Goal: Task Accomplishment & Management: Use online tool/utility

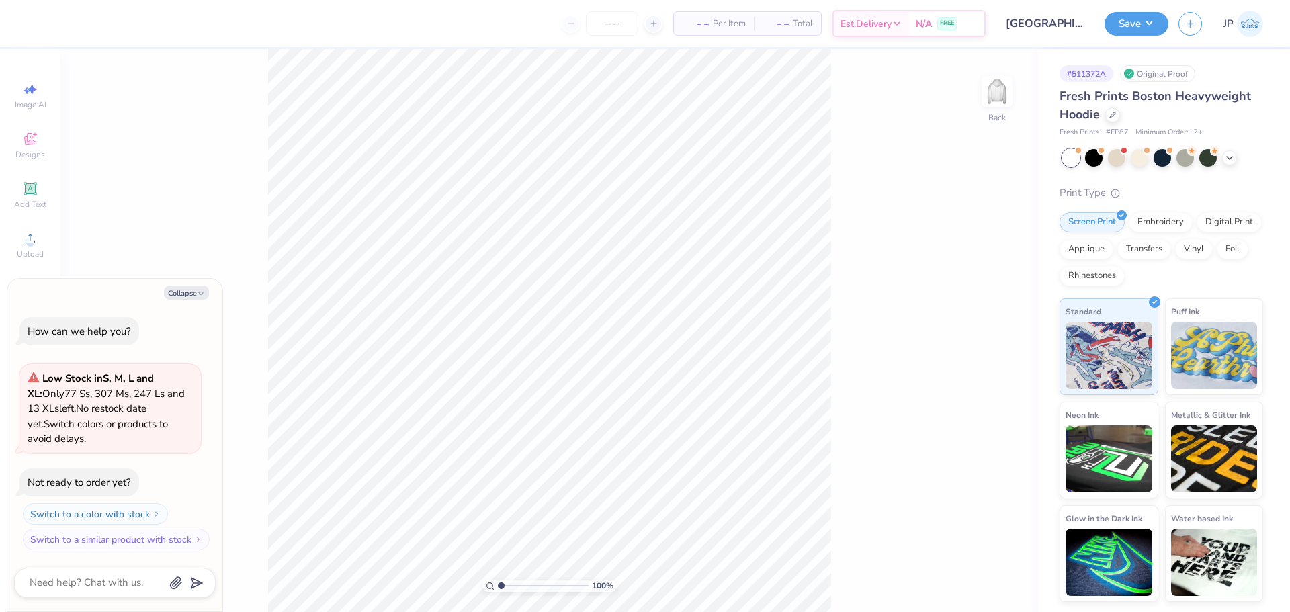
type textarea "x"
click at [199, 292] on icon "button" at bounding box center [201, 294] width 8 height 8
type textarea "x"
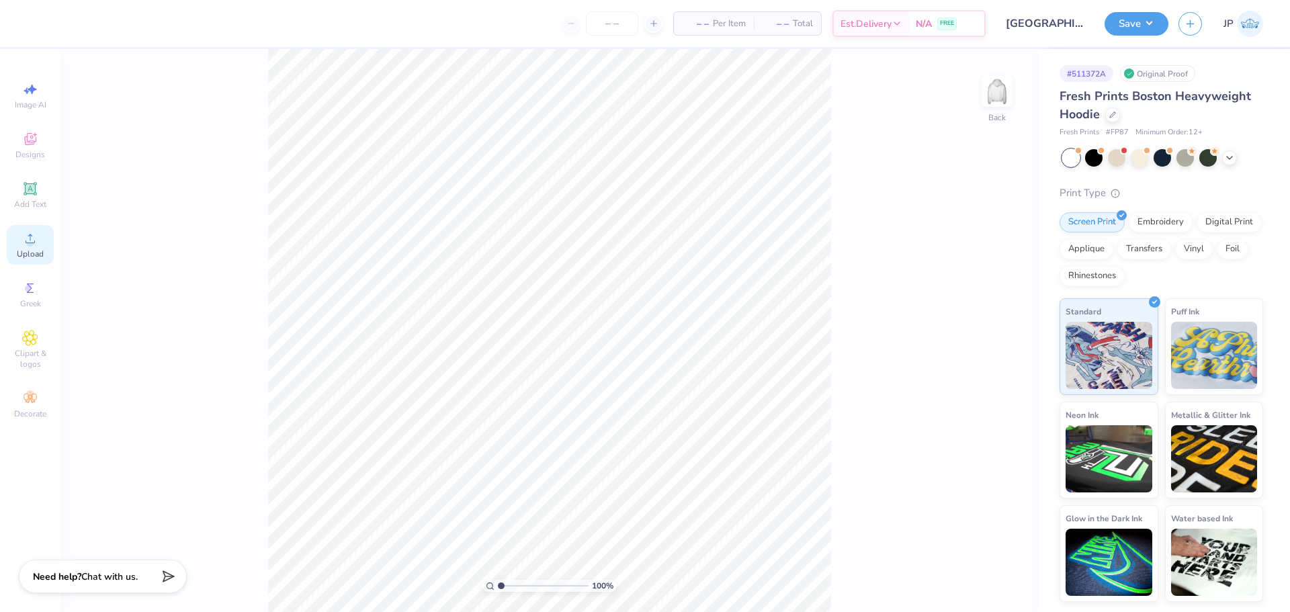
click at [27, 249] on span "Upload" at bounding box center [30, 254] width 27 height 11
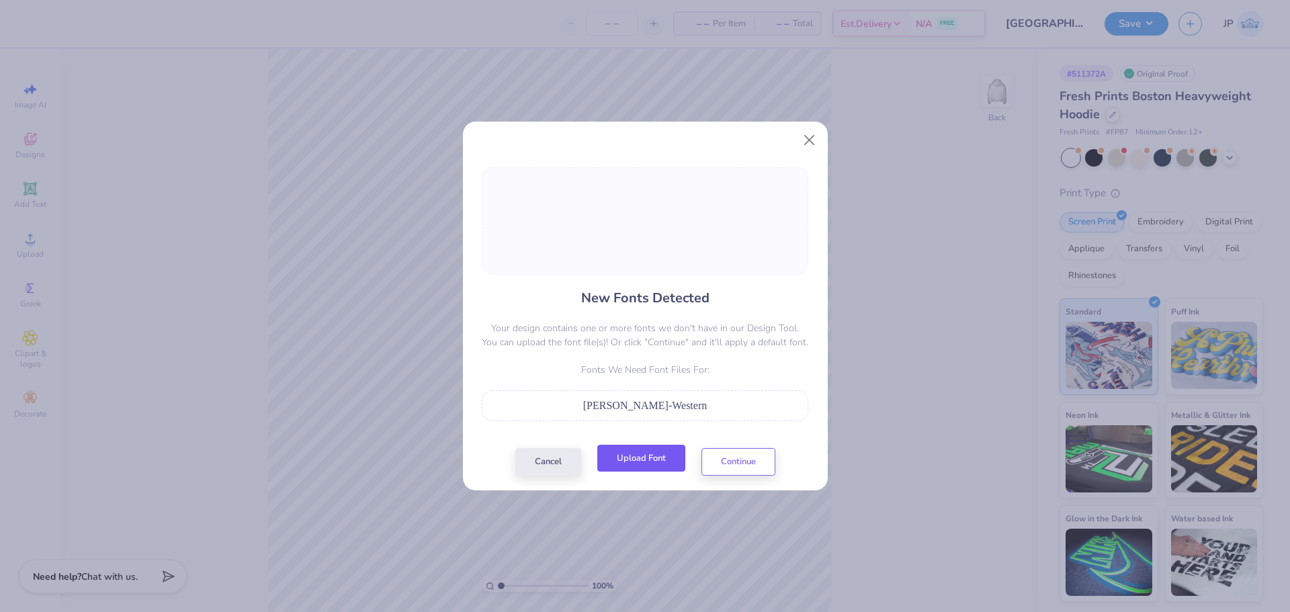
click at [648, 468] on button "Upload Font" at bounding box center [641, 459] width 88 height 28
click at [663, 462] on button "Upload Font" at bounding box center [641, 459] width 88 height 28
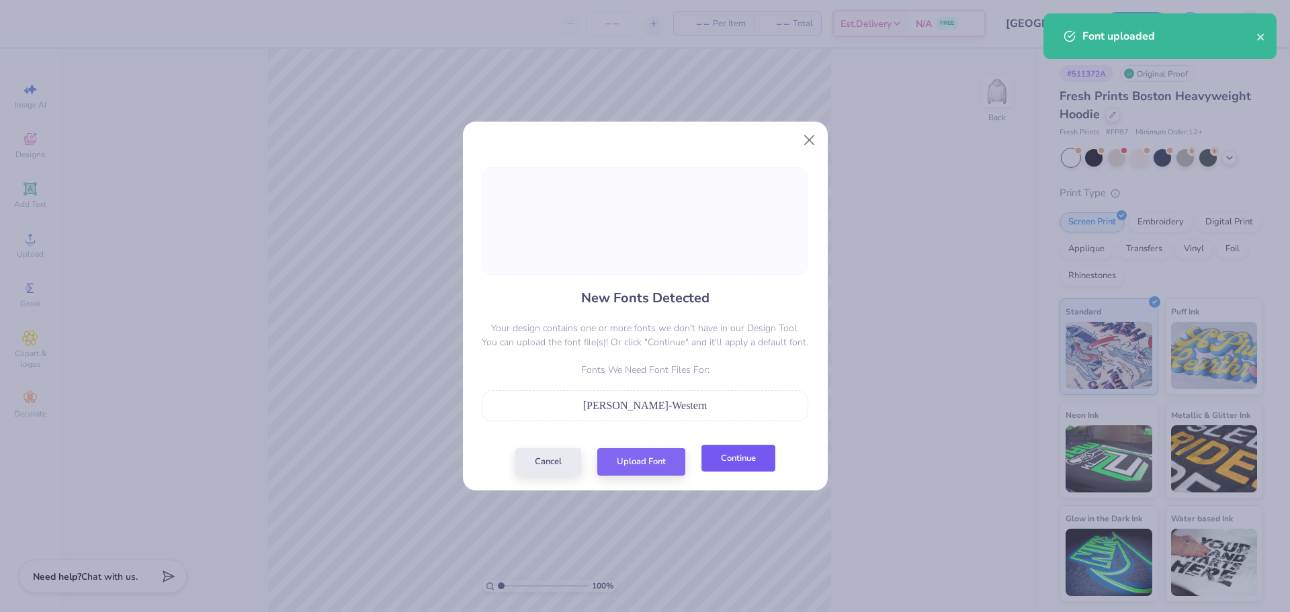
click at [735, 466] on button "Continue" at bounding box center [739, 459] width 74 height 28
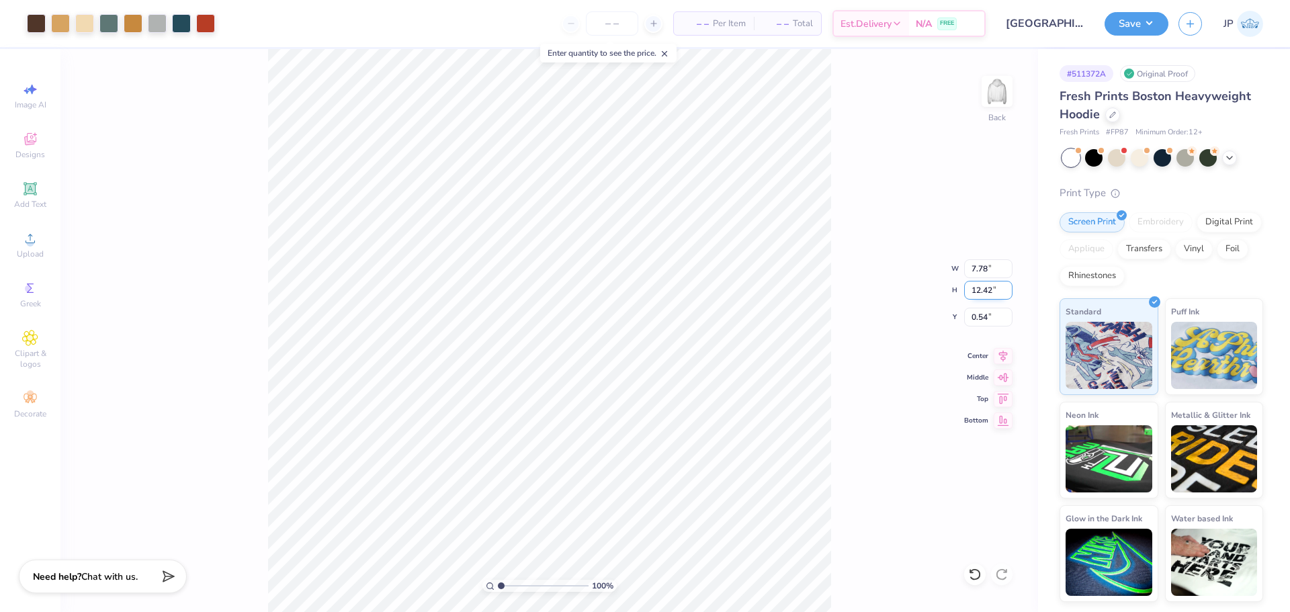
click at [989, 296] on input "12.42" at bounding box center [988, 290] width 48 height 19
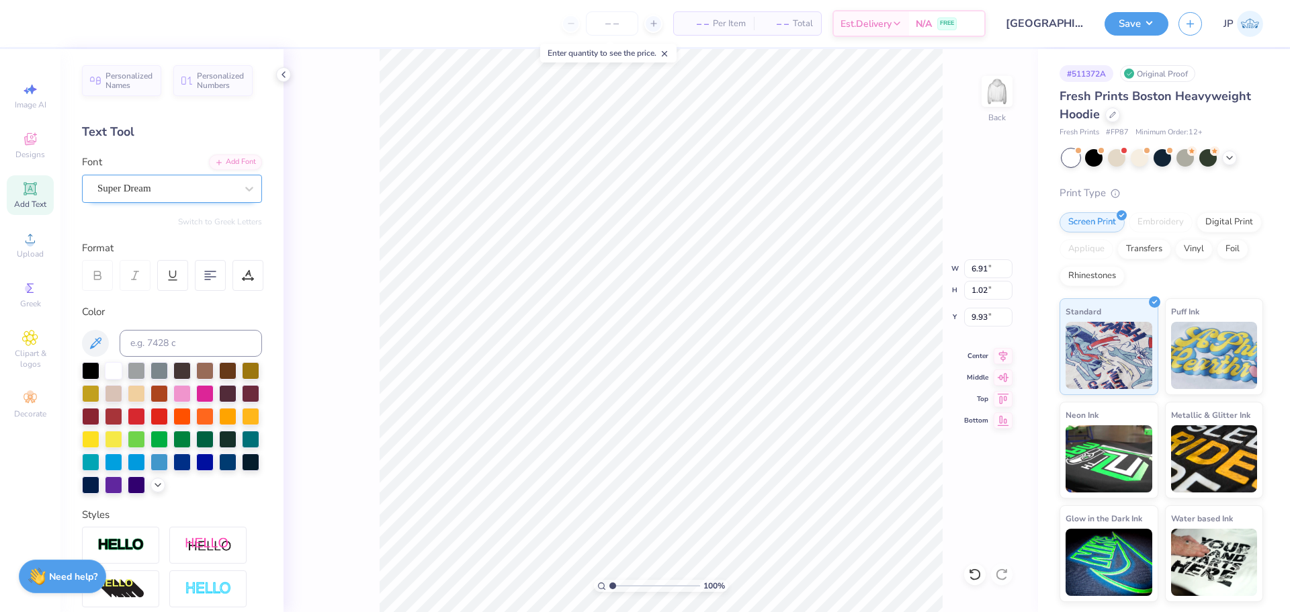
click at [198, 188] on div "Super Dream" at bounding box center [166, 188] width 141 height 21
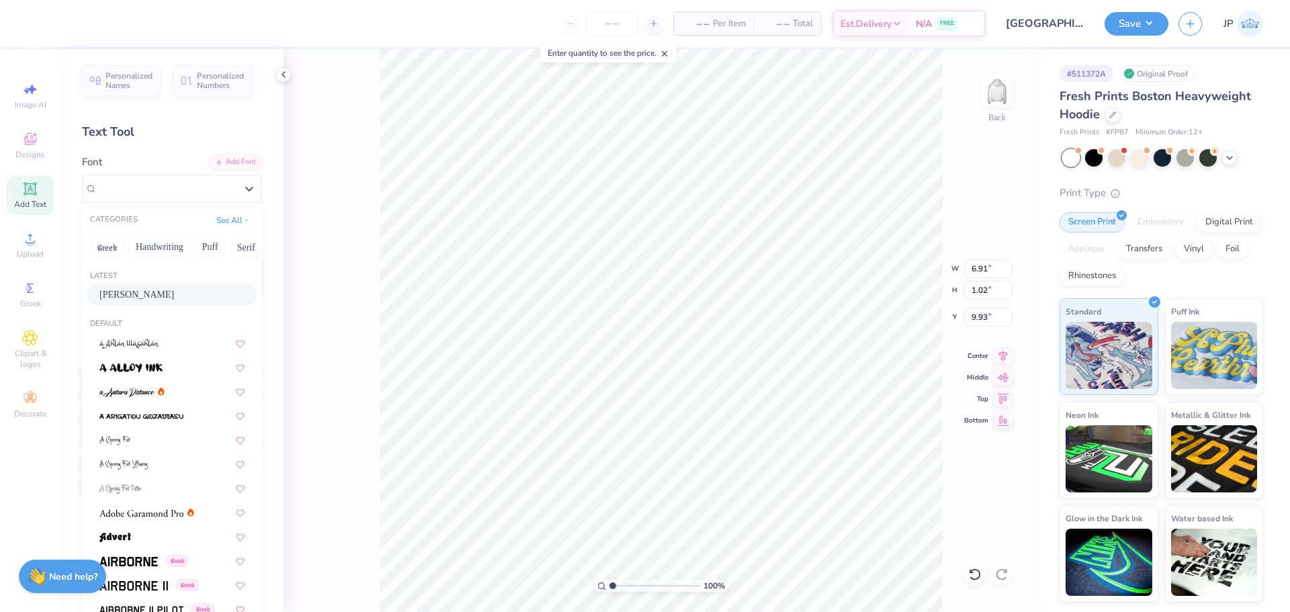
click at [147, 294] on div "[PERSON_NAME]" at bounding box center [171, 295] width 145 height 14
click at [165, 299] on div "Personalized Names Personalized Numbers Text Tool Add Font Font option Barbaro …" at bounding box center [171, 330] width 223 height 563
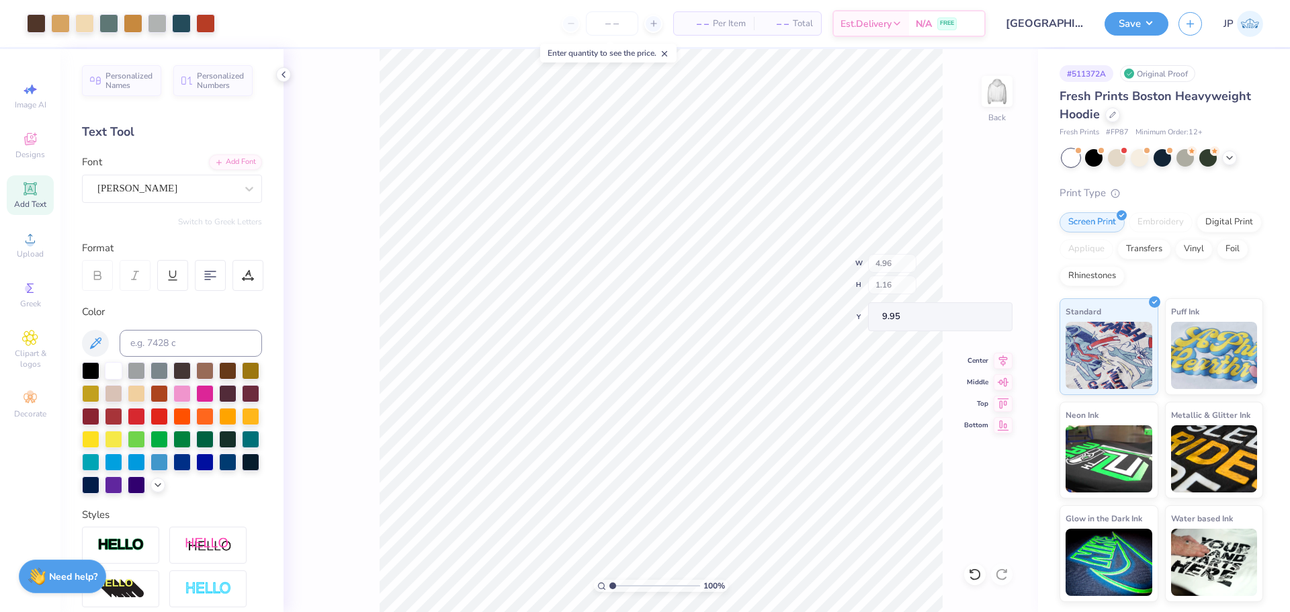
type input "4.96"
type input "1.16"
type input "9.95"
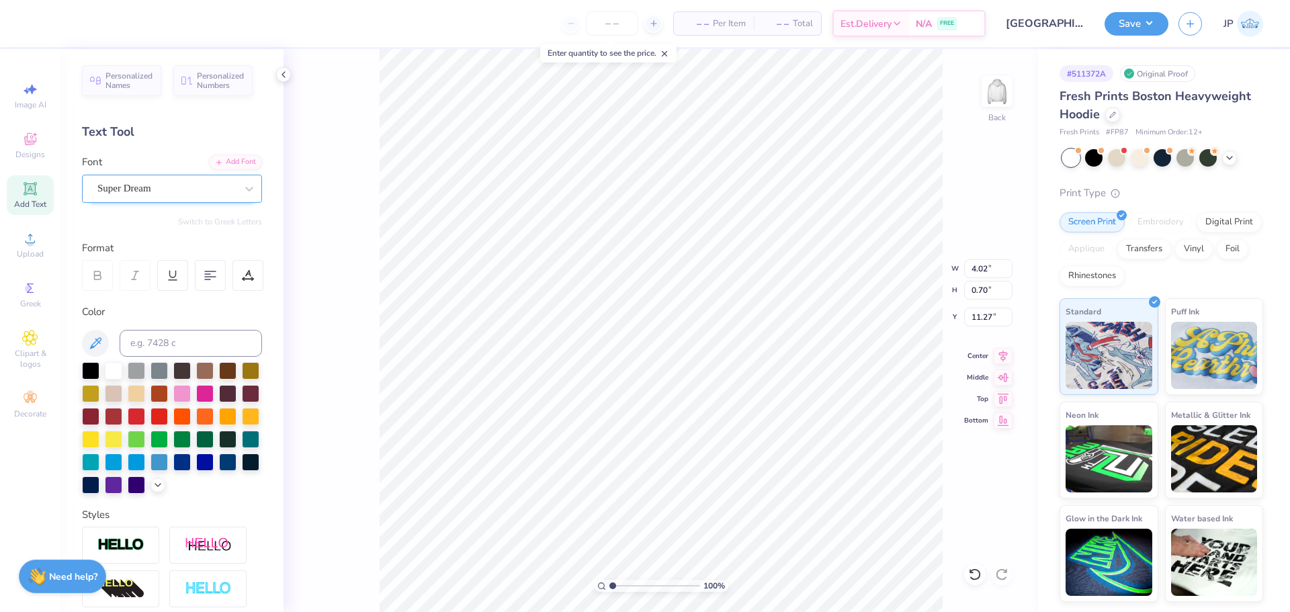
click at [127, 178] on div "Super Dream" at bounding box center [166, 188] width 141 height 21
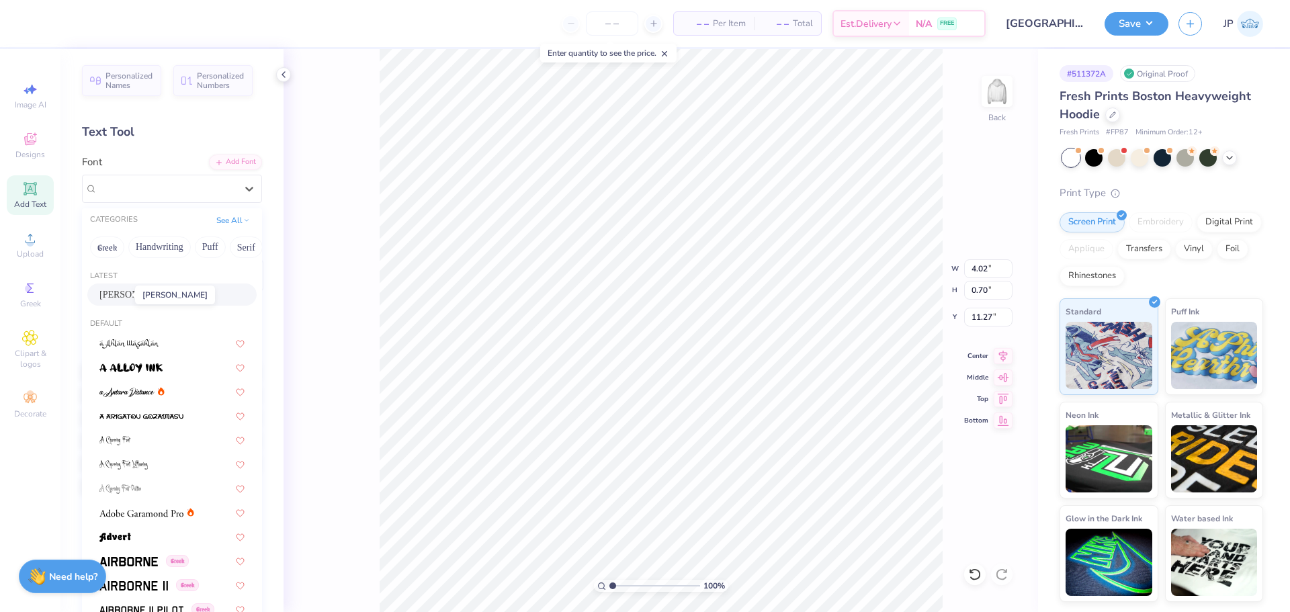
click at [110, 294] on span "[PERSON_NAME]" at bounding box center [136, 295] width 75 height 14
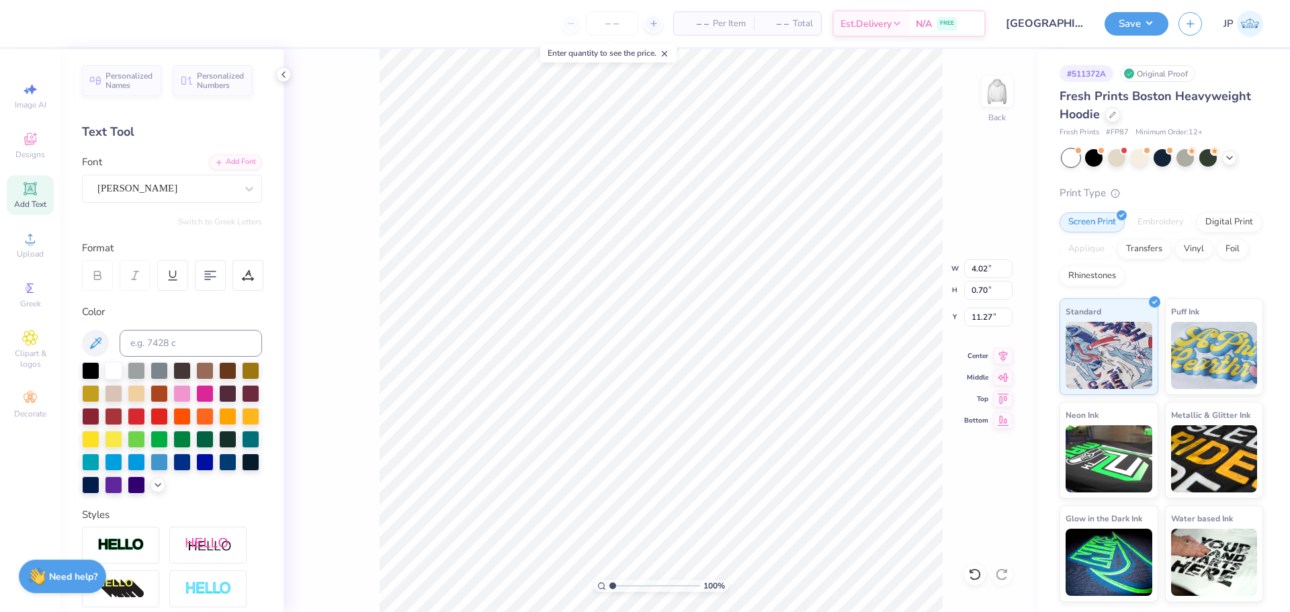
type input "2.73"
type input "0.72"
type input "11.32"
type input "4.96"
type input "1.16"
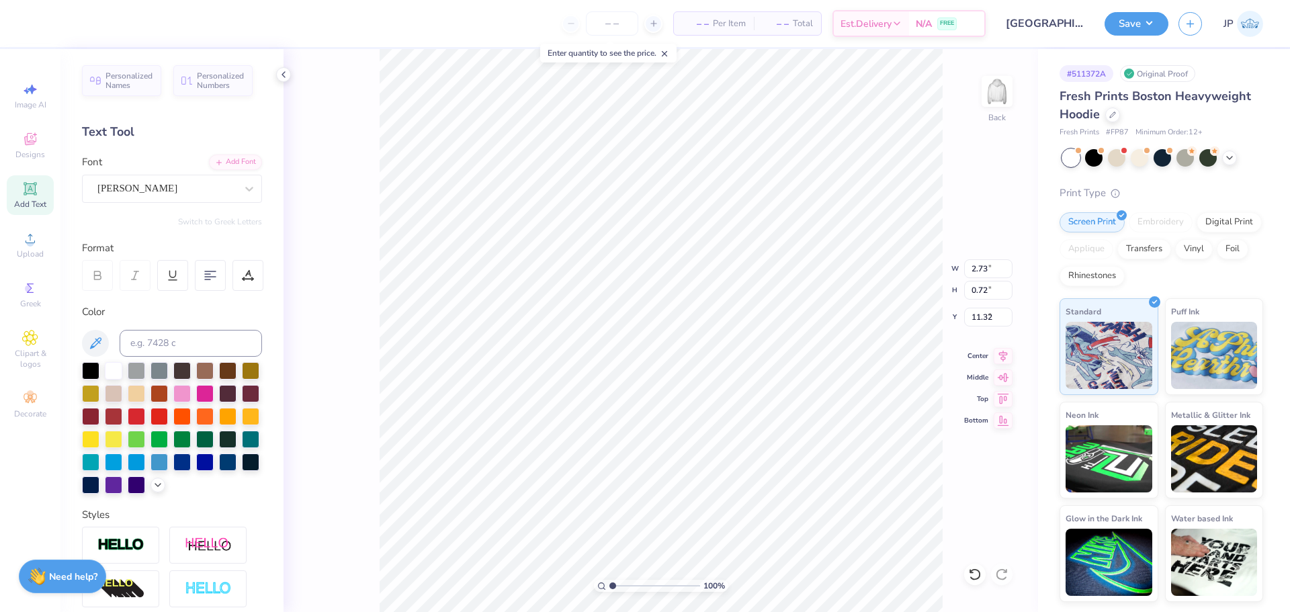
type input "9.95"
drag, startPoint x: 610, startPoint y: 583, endPoint x: 623, endPoint y: 580, distance: 13.2
type input "2.45"
click at [626, 581] on input "range" at bounding box center [655, 586] width 91 height 12
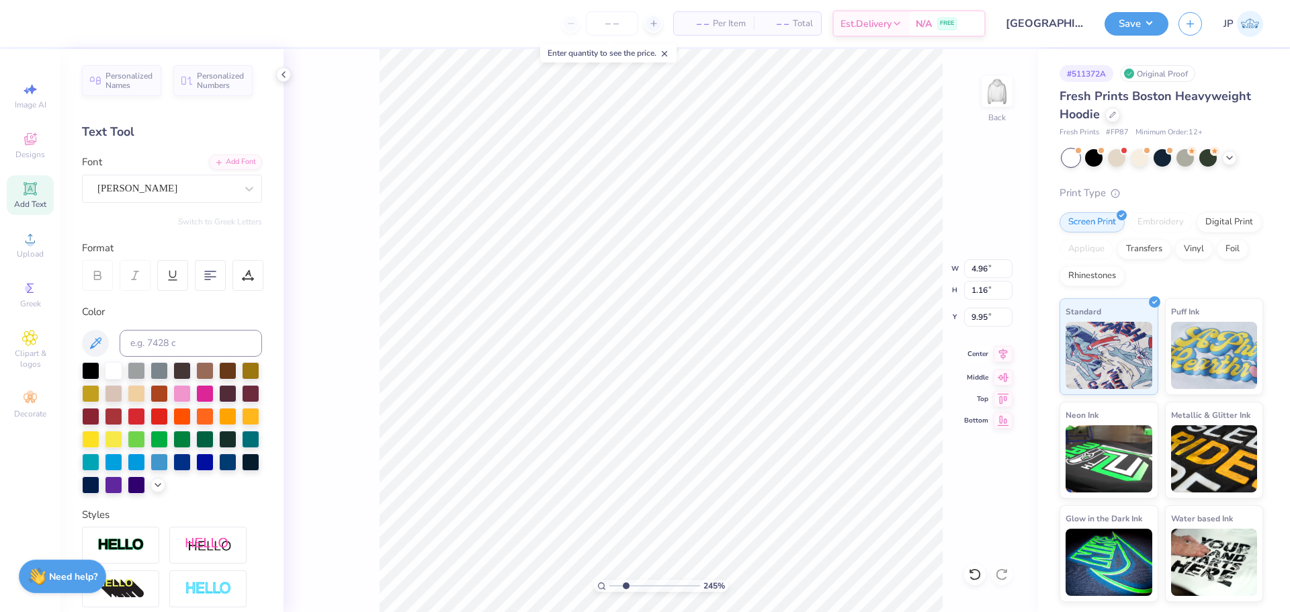
click at [995, 357] on icon at bounding box center [1003, 354] width 19 height 16
type input "2.73"
type input "0.72"
type input "11.32"
click at [1007, 356] on icon at bounding box center [1003, 354] width 19 height 16
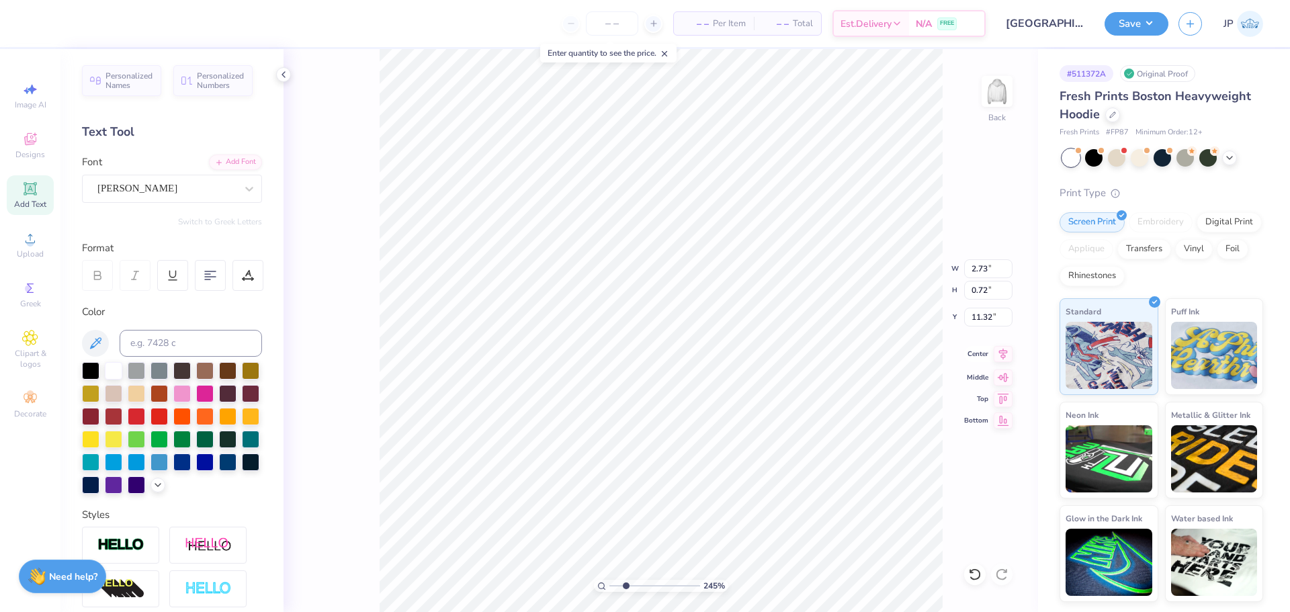
type input "4.96"
type input "2.08"
type input "9.95"
click at [766, 464] on li "Group" at bounding box center [782, 465] width 106 height 26
type input "4.57"
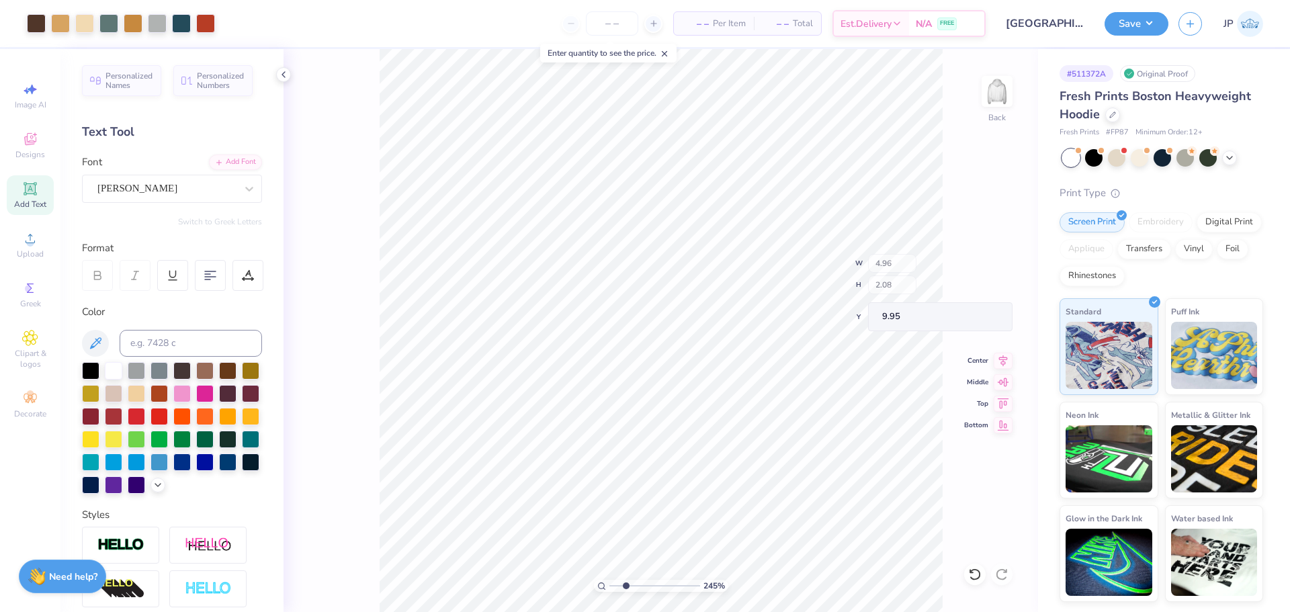
type input "1.92"
type input "9.88"
drag, startPoint x: 626, startPoint y: 587, endPoint x: 597, endPoint y: 583, distance: 29.1
type input "1"
click at [610, 583] on input "range" at bounding box center [655, 586] width 91 height 12
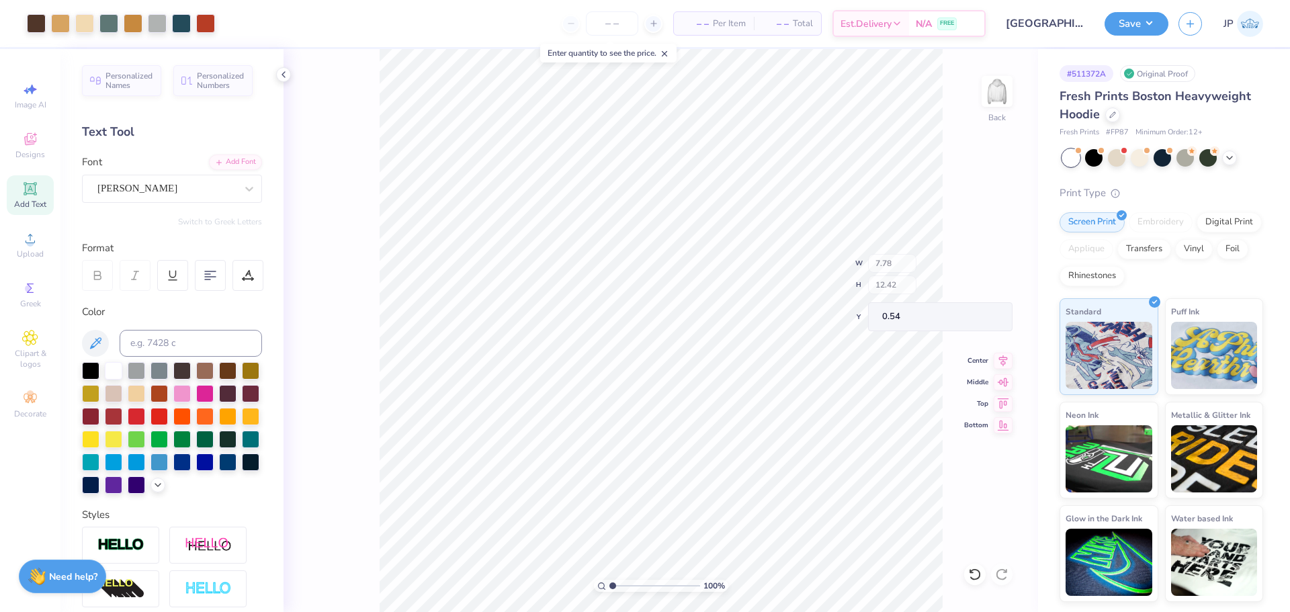
type input "7.78"
type input "12.42"
type input "0.54"
drag, startPoint x: 679, startPoint y: 464, endPoint x: 207, endPoint y: 17, distance: 650.8
click at [679, 464] on li "Group" at bounding box center [705, 465] width 106 height 26
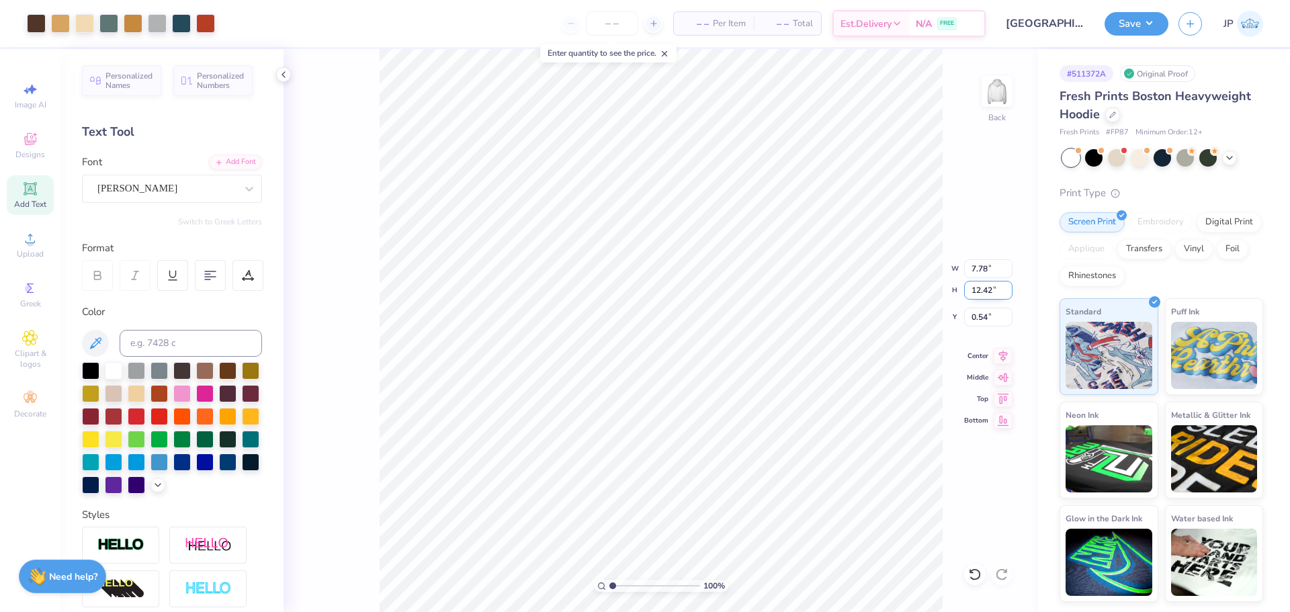
click at [981, 296] on input "12.42" at bounding box center [988, 290] width 48 height 19
type input "10.5"
type input "6.57"
type input "10.50"
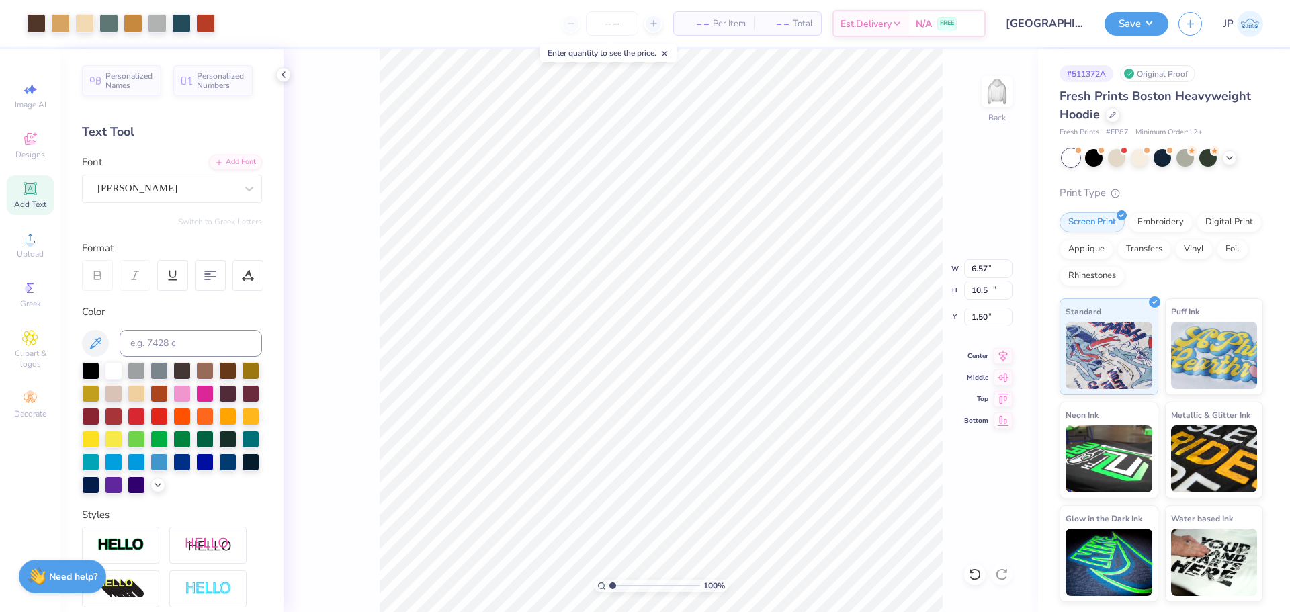
type input "1.50"
click at [983, 288] on input "10.50" at bounding box center [988, 290] width 48 height 19
type input "10"
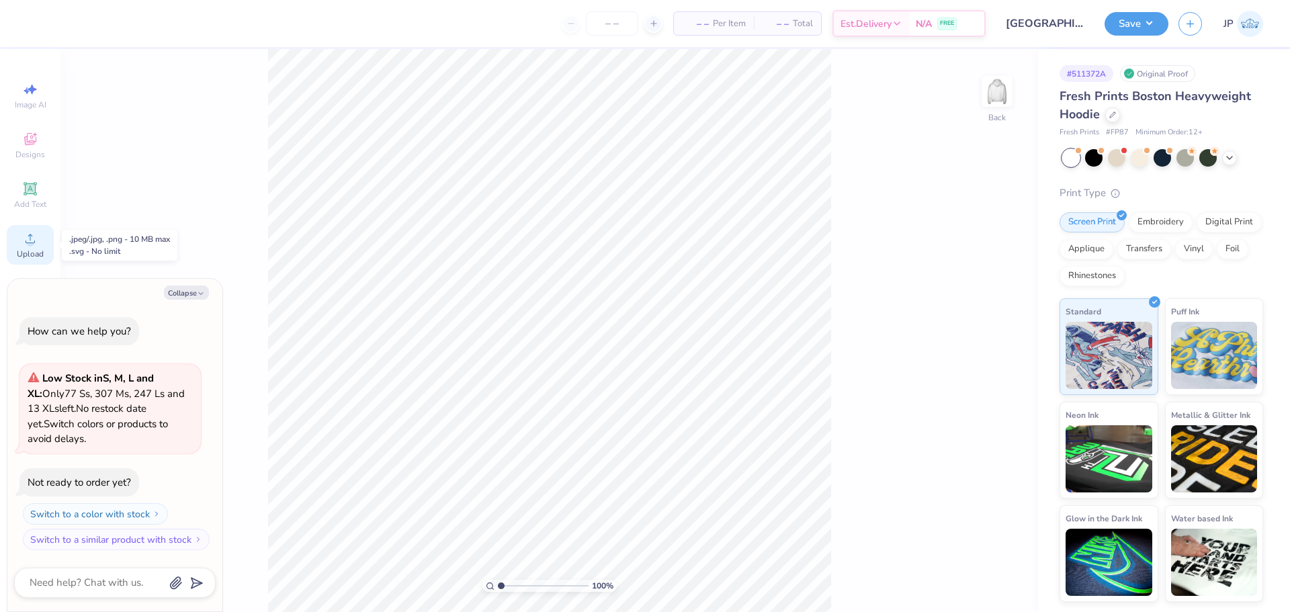
click at [38, 238] on icon at bounding box center [30, 239] width 16 height 16
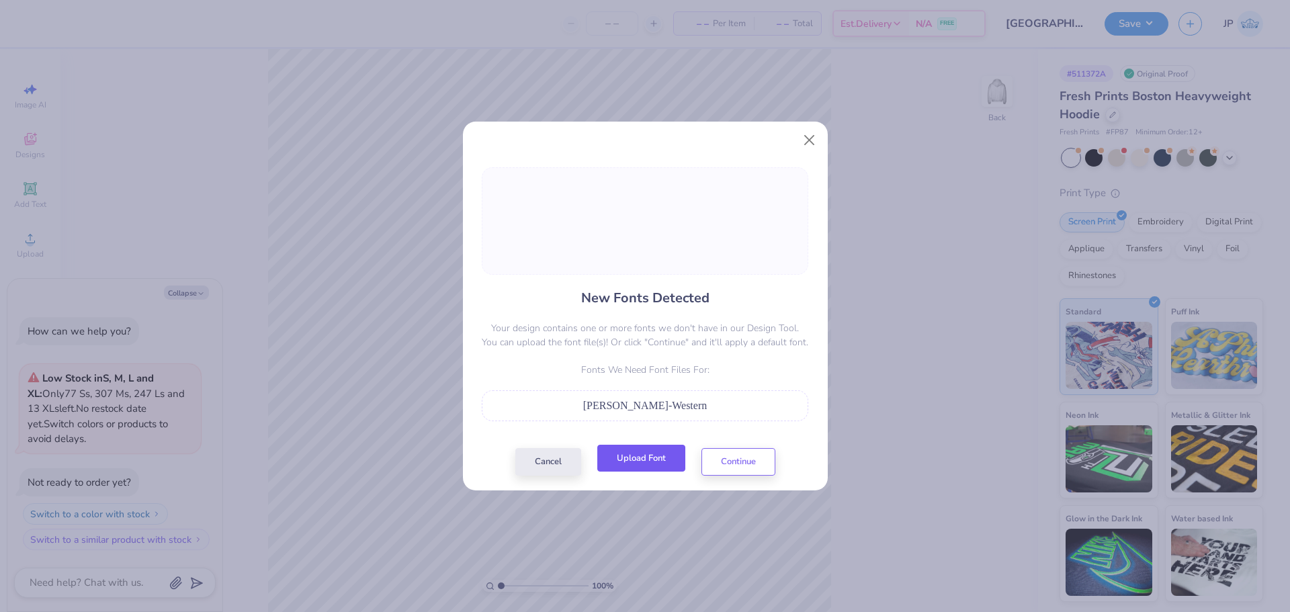
click at [653, 461] on button "Upload Font" at bounding box center [641, 459] width 88 height 28
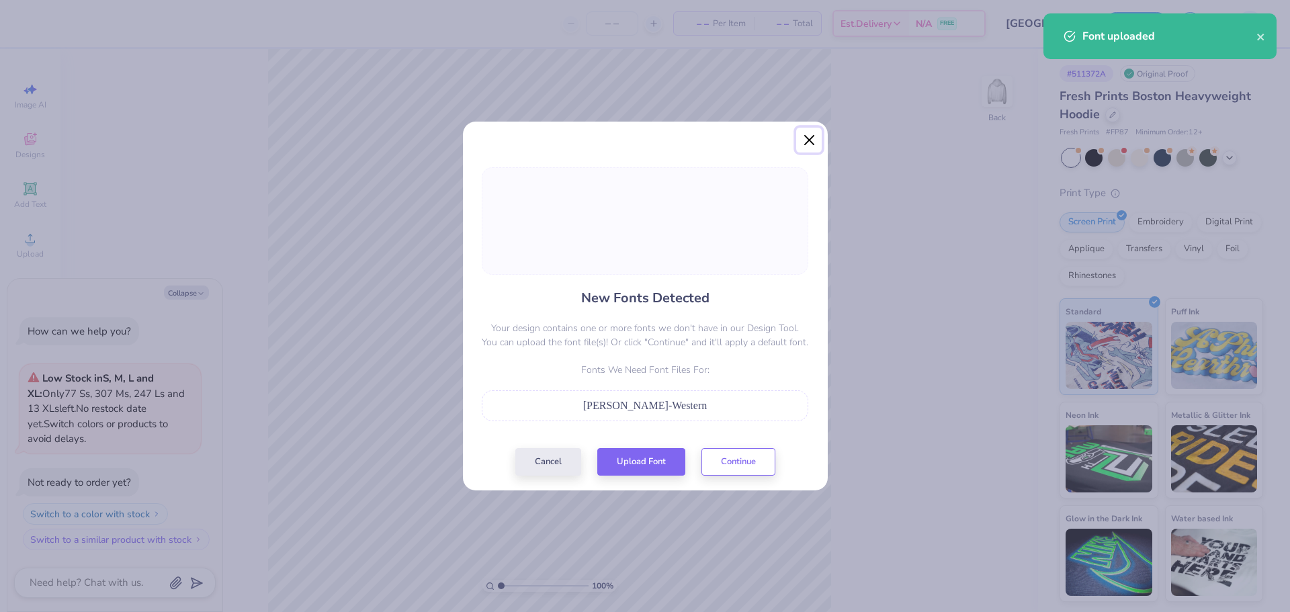
click at [806, 142] on button "Close" at bounding box center [809, 141] width 26 height 26
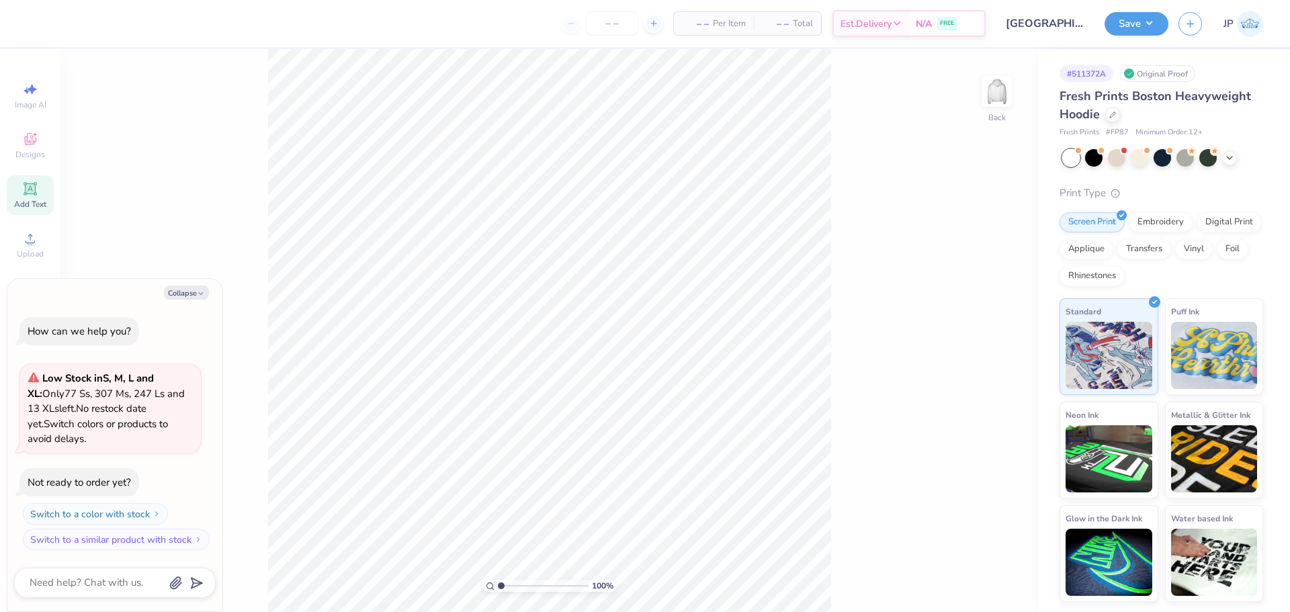
click at [30, 192] on icon at bounding box center [30, 188] width 10 height 10
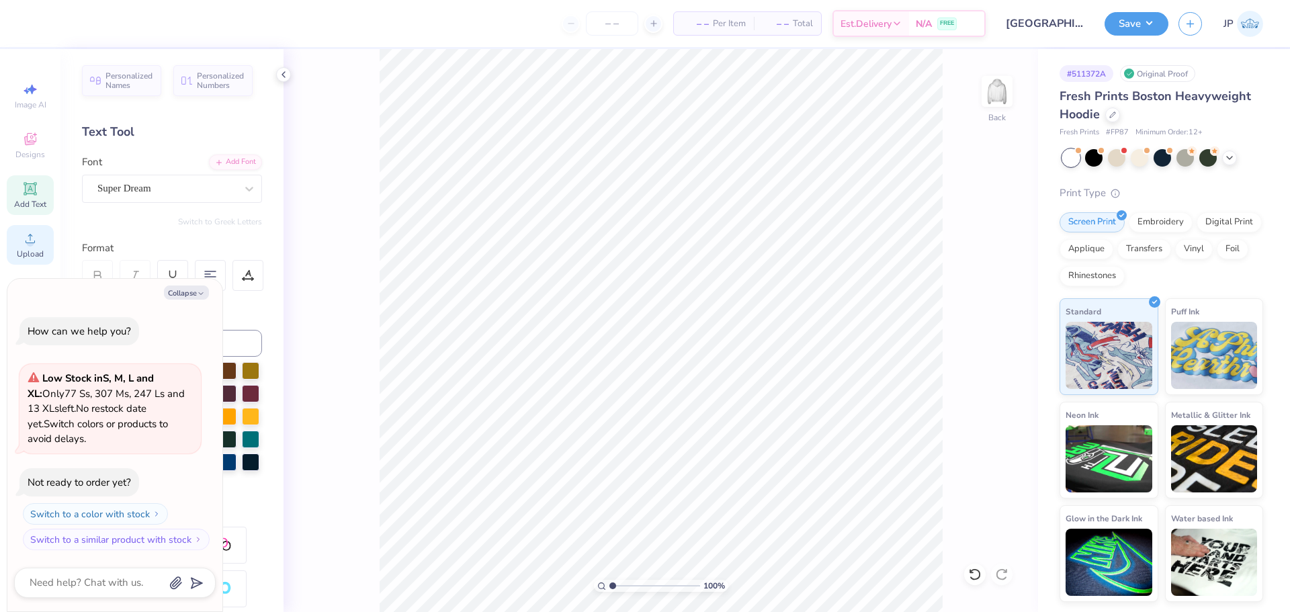
click at [30, 247] on div "Upload" at bounding box center [30, 245] width 47 height 40
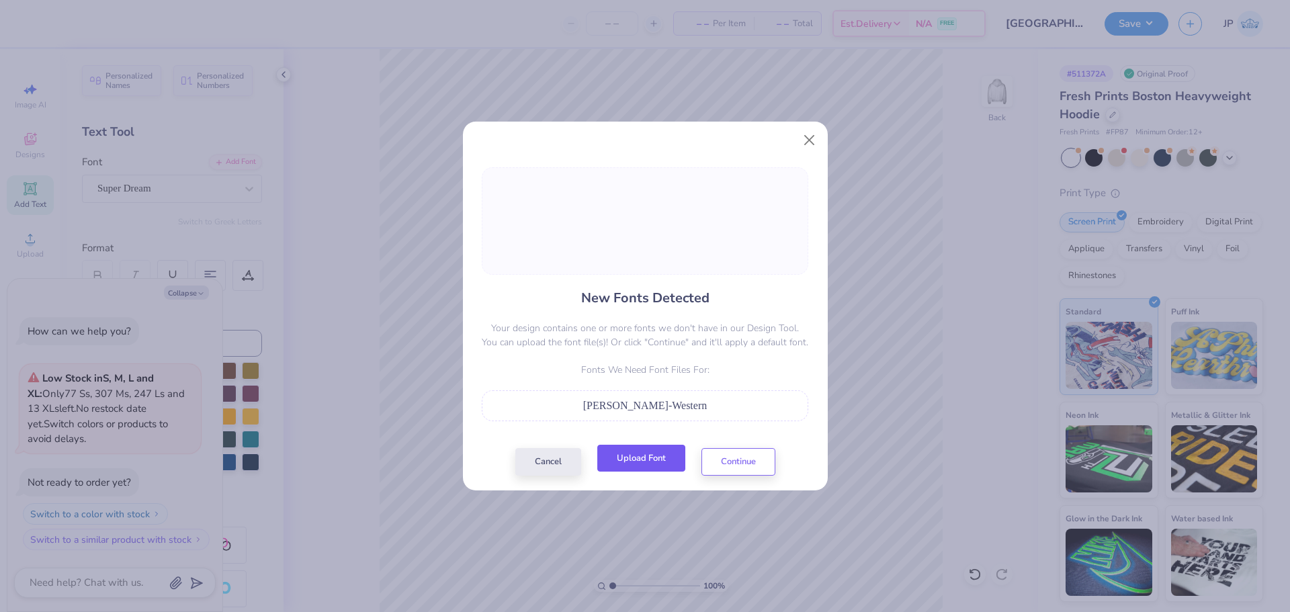
click at [659, 460] on button "Upload Font" at bounding box center [641, 459] width 88 height 28
click at [766, 462] on button "Continue" at bounding box center [739, 459] width 74 height 28
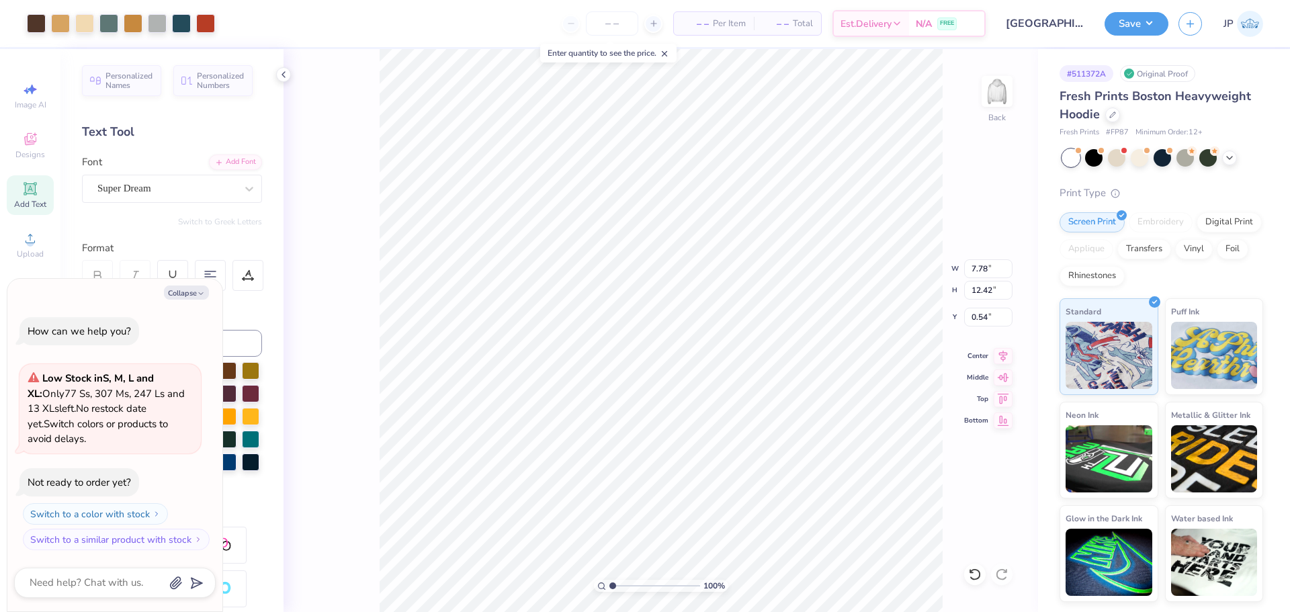
type textarea "x"
click at [974, 287] on input "12.42" at bounding box center [988, 290] width 48 height 19
type input "10"
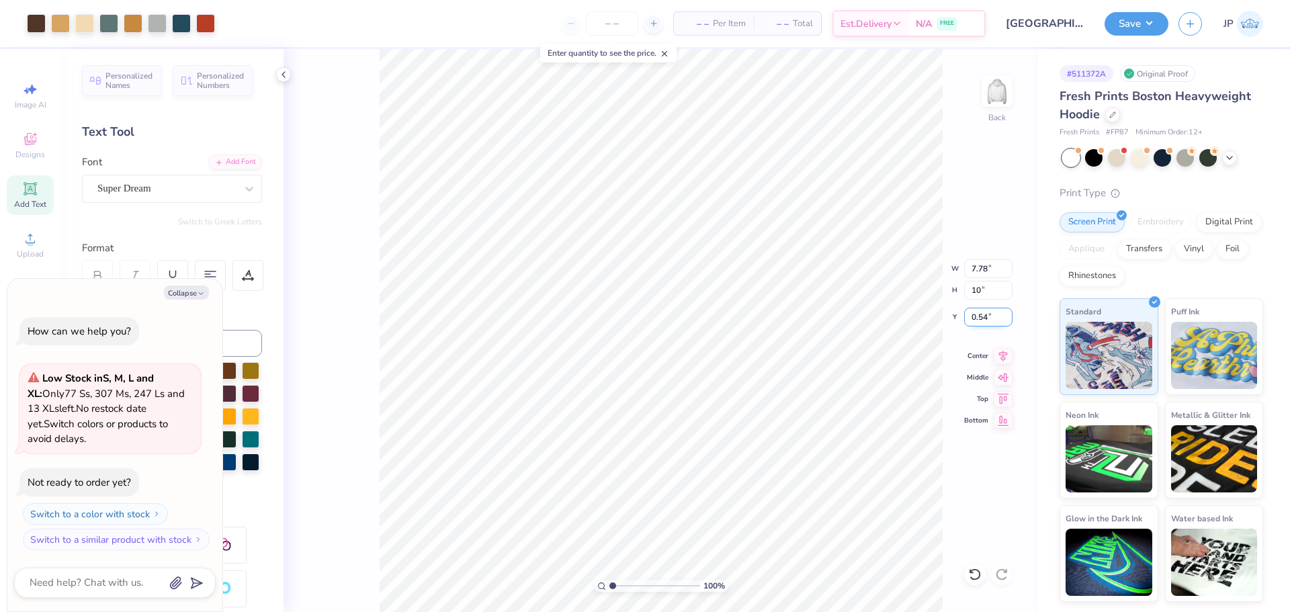
click at [993, 313] on input "0.54" at bounding box center [988, 317] width 48 height 19
type textarea "x"
type input "6.26"
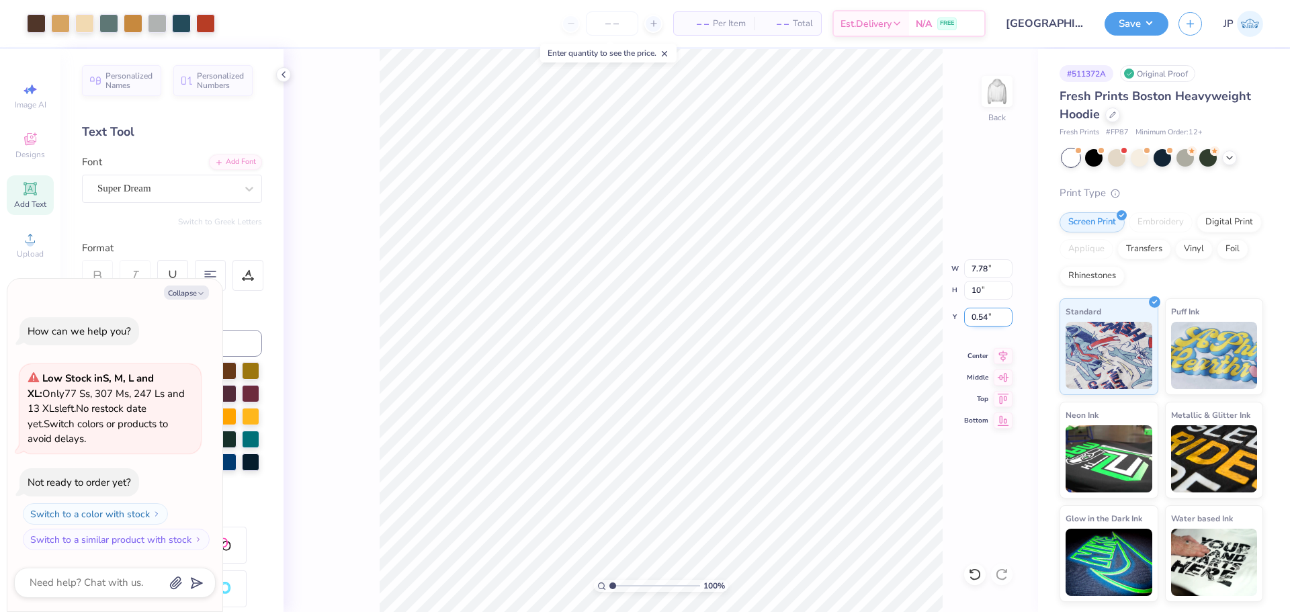
type input "10.00"
type input "1.75"
type textarea "x"
drag, startPoint x: 649, startPoint y: 589, endPoint x: 640, endPoint y: 587, distance: 9.0
type input "4.02"
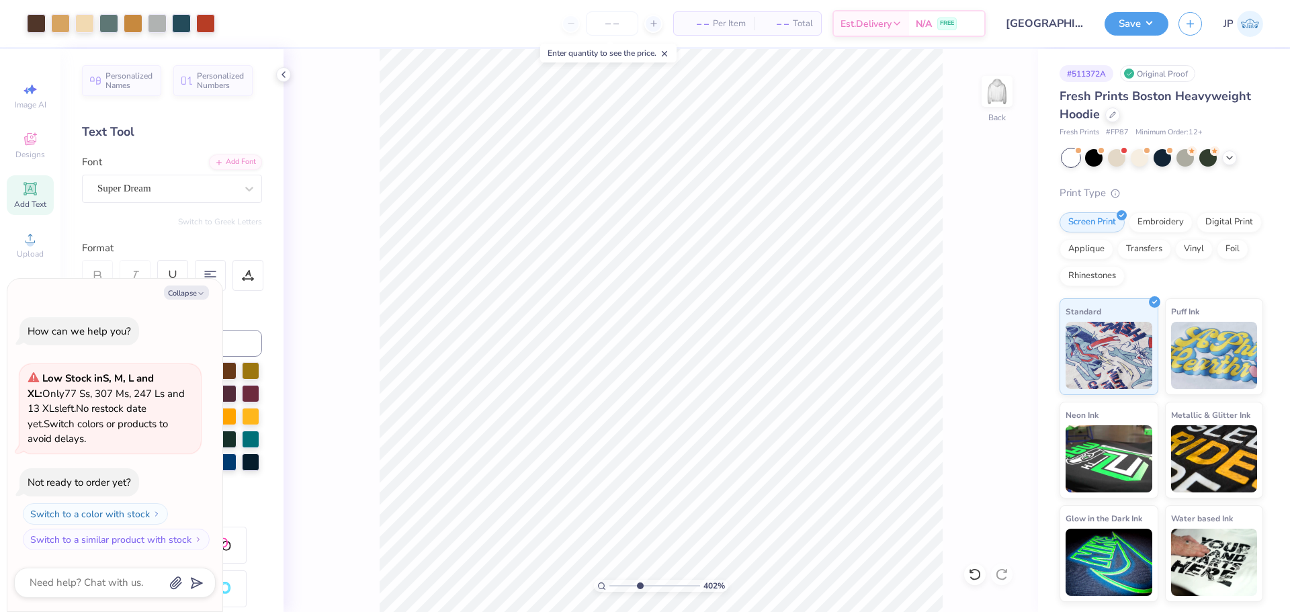
click at [640, 587] on input "range" at bounding box center [655, 586] width 91 height 12
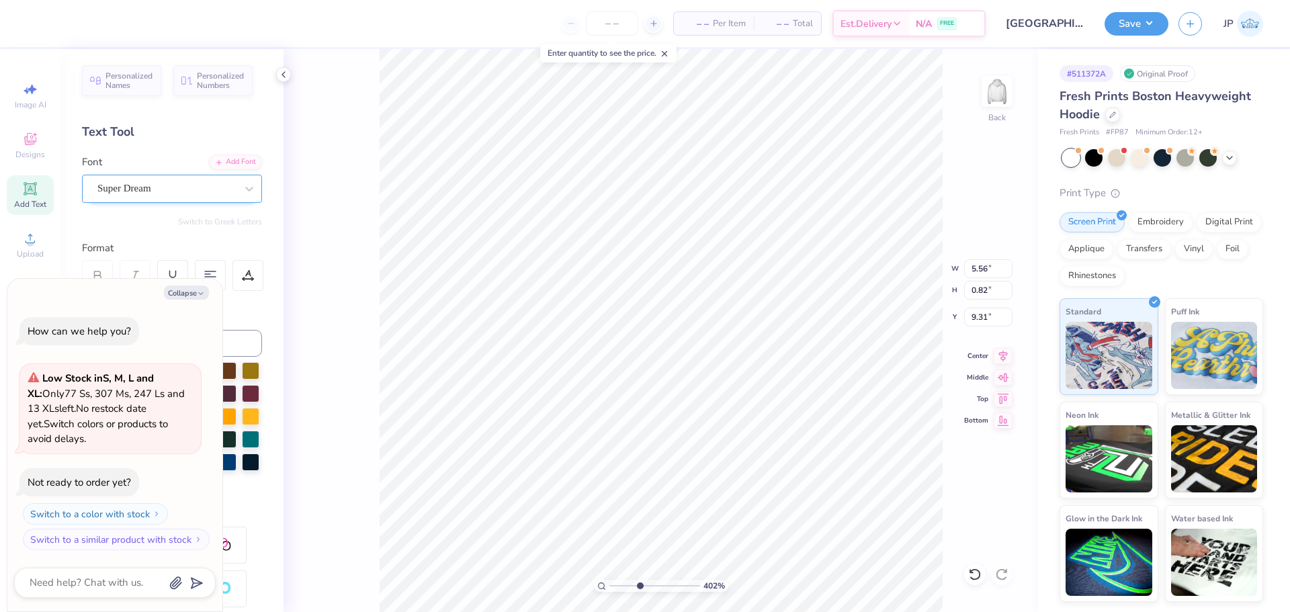
click at [162, 190] on div "Super Dream" at bounding box center [166, 188] width 141 height 21
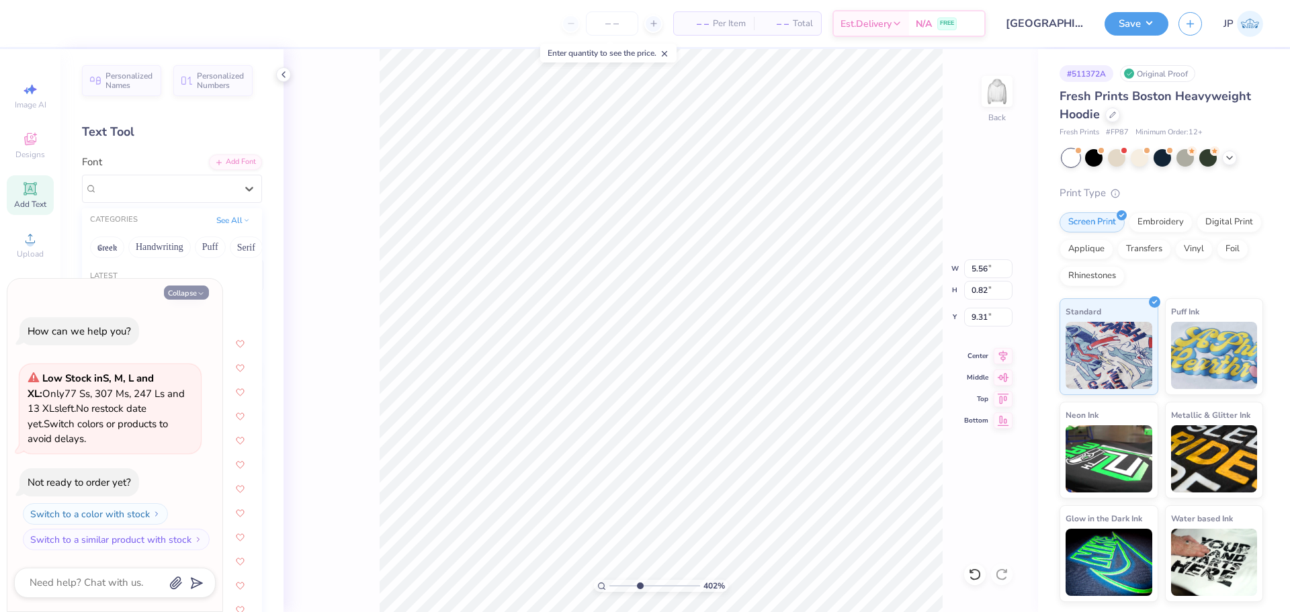
click at [187, 296] on button "Collapse" at bounding box center [186, 293] width 45 height 14
click at [181, 294] on button "Collapse" at bounding box center [186, 293] width 45 height 14
type textarea "x"
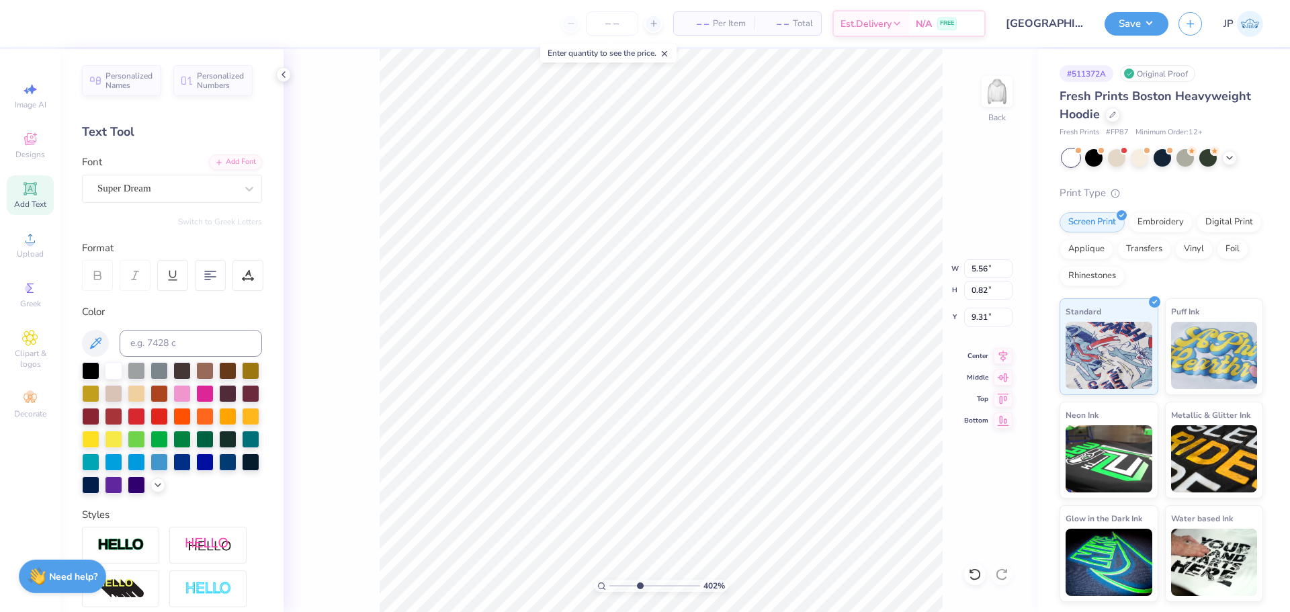
scroll to position [134, 0]
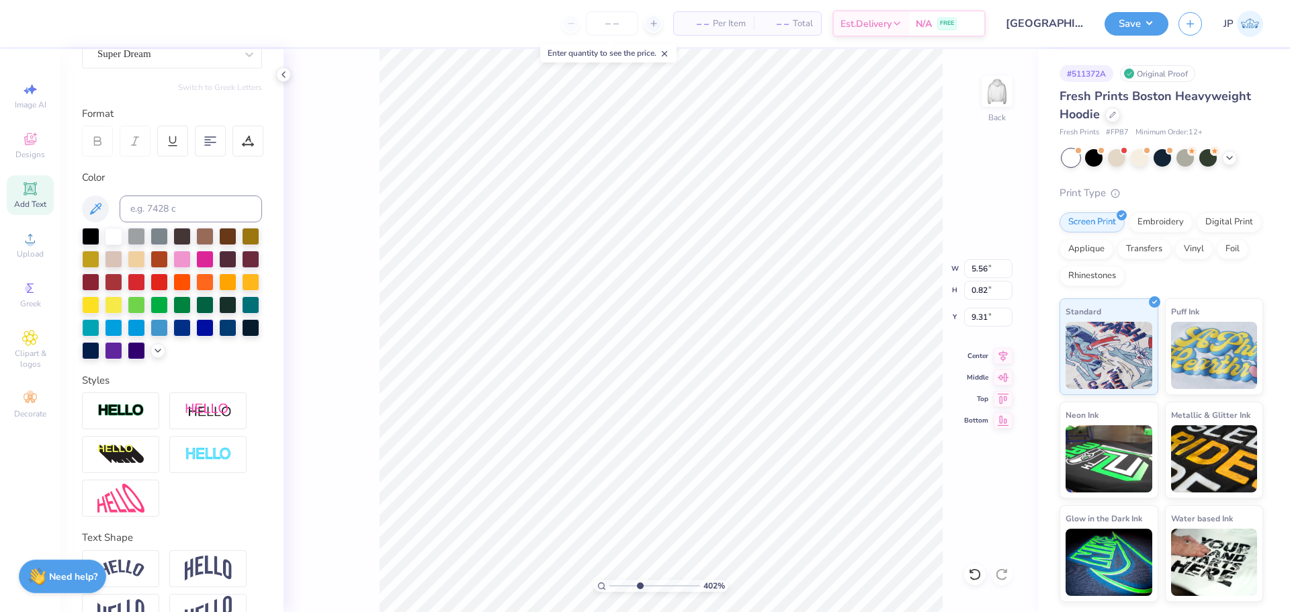
click at [199, 291] on div at bounding box center [172, 294] width 180 height 132
click at [325, 315] on div "402 % Back W 5.56 5.56 " H 0.82 0.82 " Y 9.31 9.31 " Center [GEOGRAPHIC_DATA]" at bounding box center [661, 330] width 755 height 563
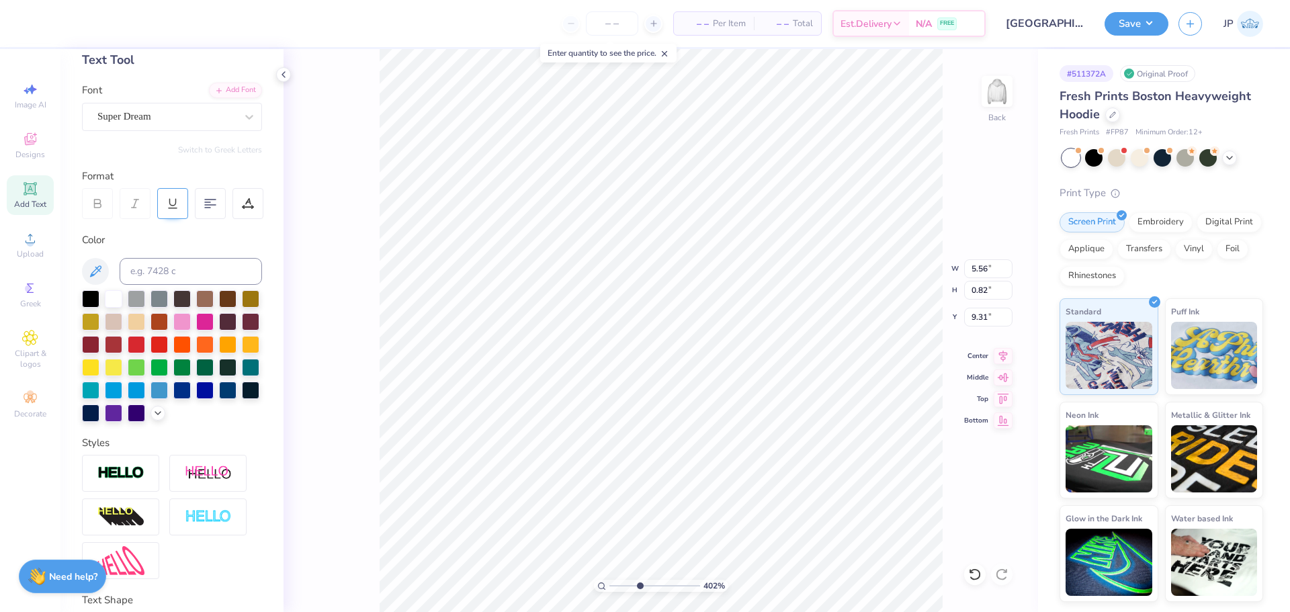
scroll to position [0, 0]
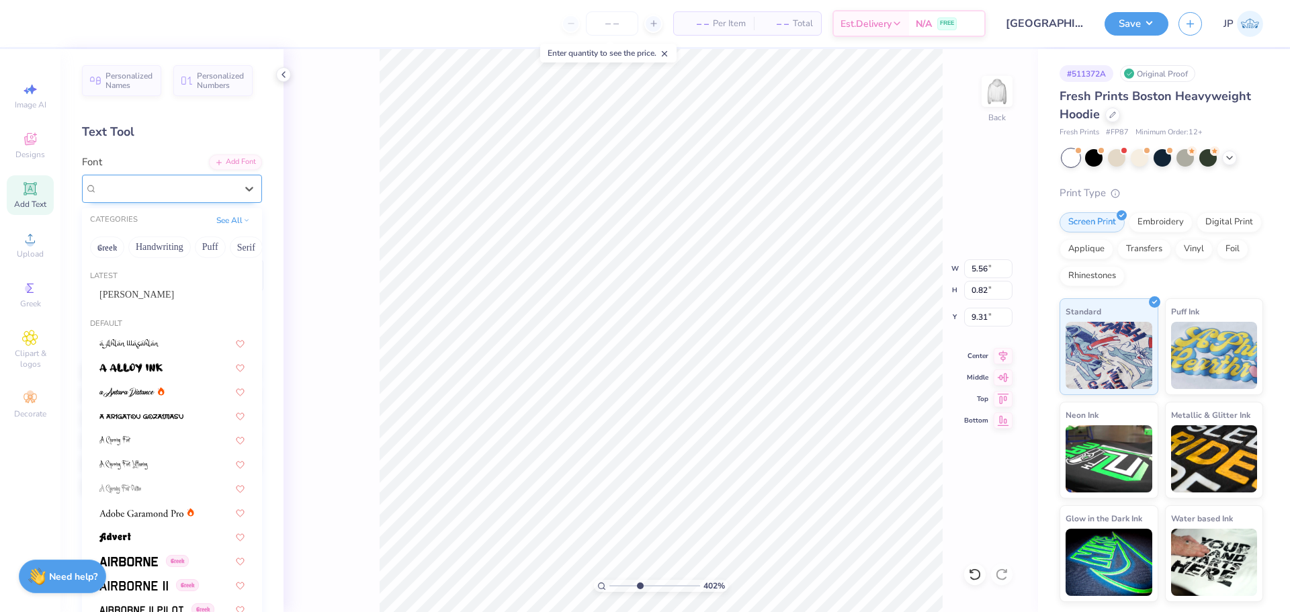
click at [207, 180] on div at bounding box center [166, 188] width 138 height 18
click at [129, 295] on div "[PERSON_NAME]" at bounding box center [171, 295] width 145 height 14
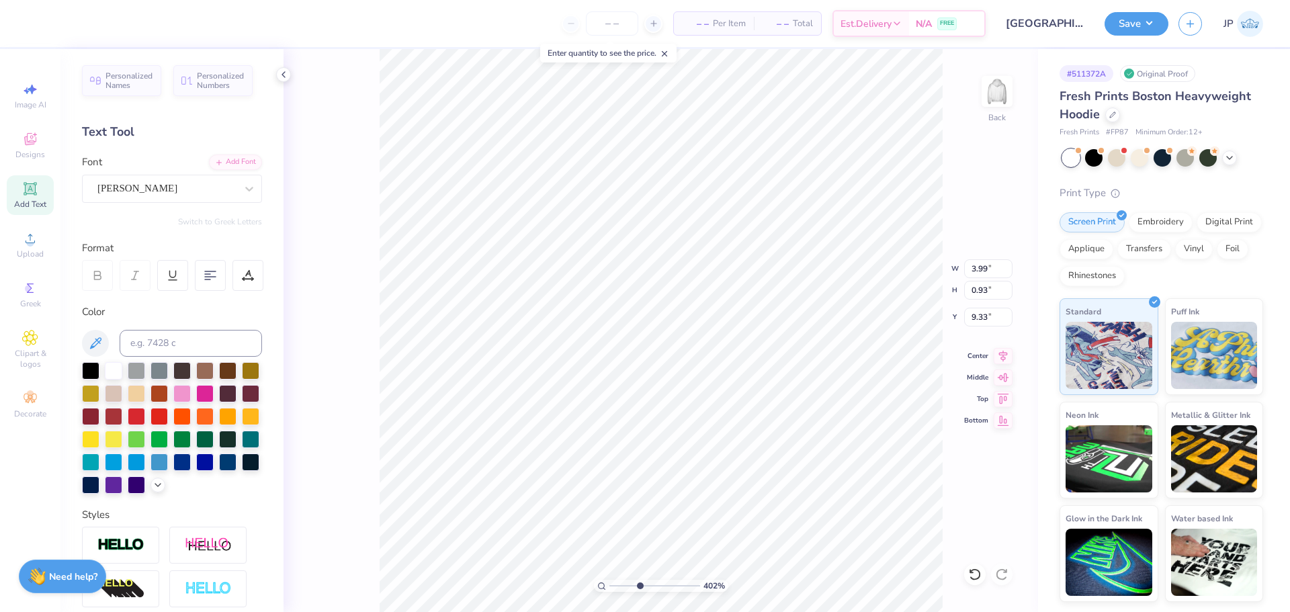
type input "3.99"
type input "0.93"
type input "9.33"
type input "3.24"
type input "0.57"
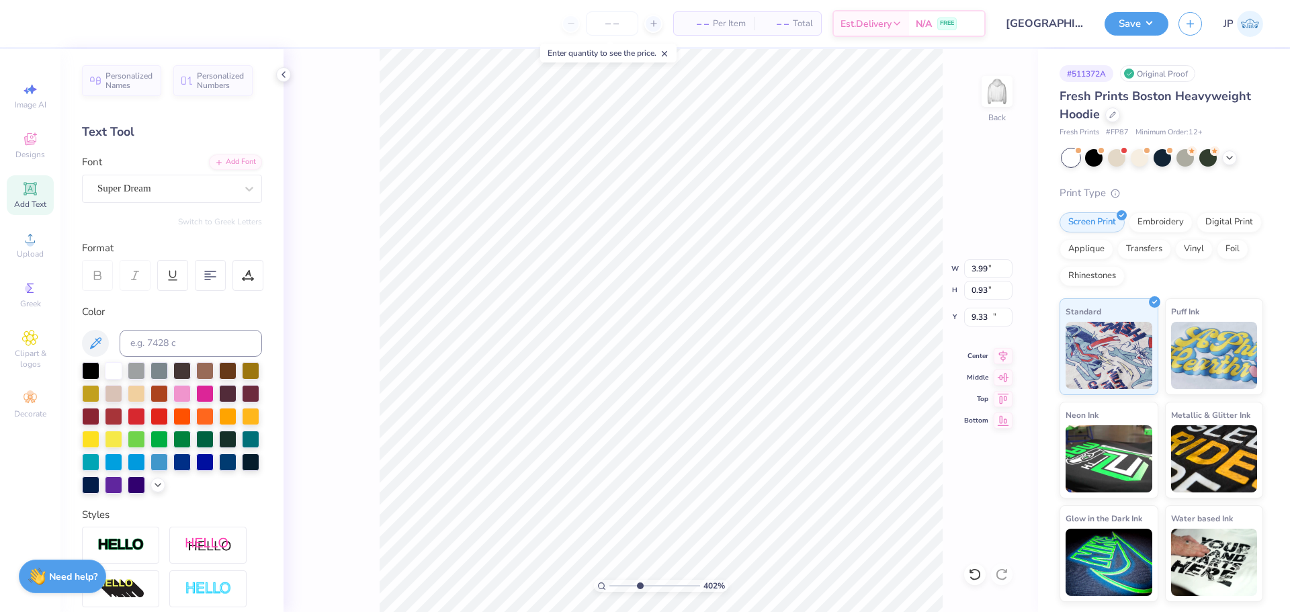
type input "10.39"
click at [164, 175] on div "Super Dream" at bounding box center [172, 189] width 180 height 28
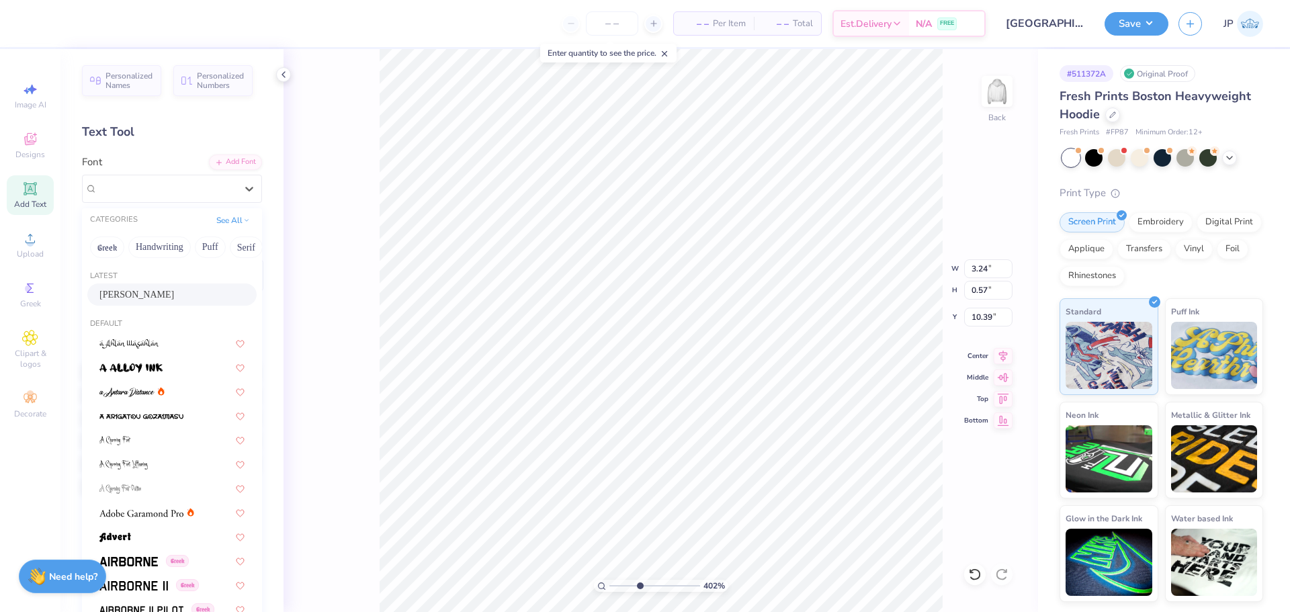
click at [112, 292] on span "[PERSON_NAME]" at bounding box center [136, 295] width 75 height 14
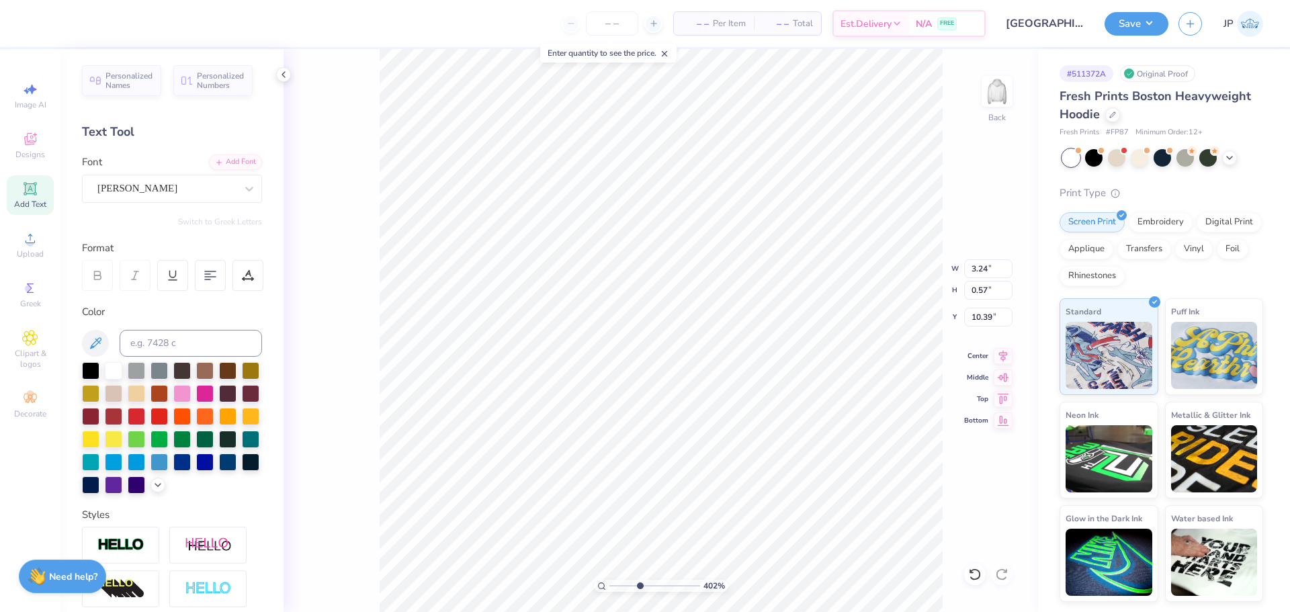
type input "2.20"
type input "0.58"
type input "10.43"
click at [1002, 358] on icon at bounding box center [1003, 354] width 19 height 16
type input "3.99"
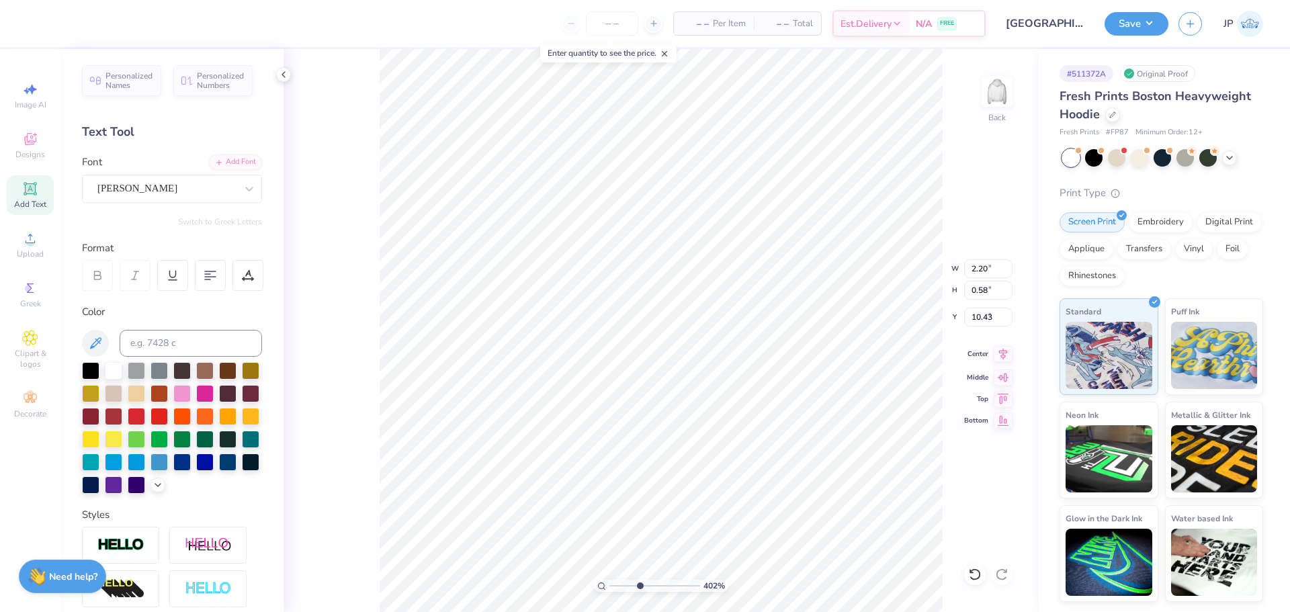
type input "0.93"
type input "9.33"
click at [1001, 358] on icon at bounding box center [1003, 354] width 19 height 16
type input "2.20"
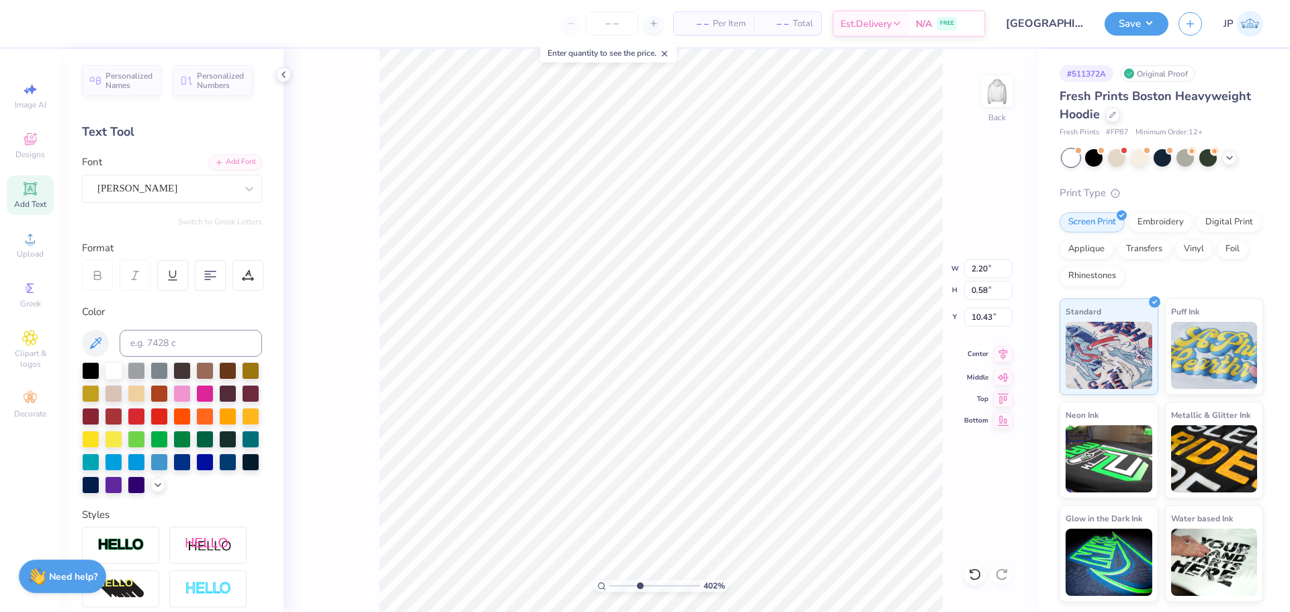
type input "0.58"
type input "10.43"
type input "3.99"
type input "0.93"
type input "9.33"
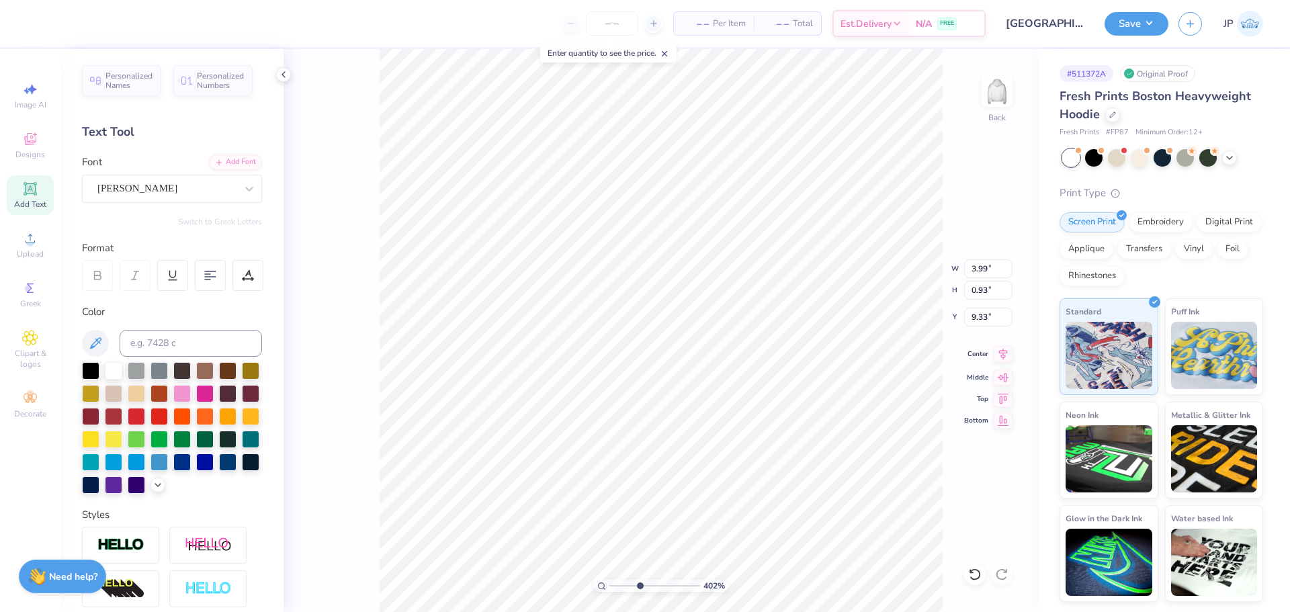
type input "1.68"
click at [727, 468] on li "Group" at bounding box center [749, 465] width 106 height 26
type input "1"
click at [610, 580] on input "range" at bounding box center [655, 586] width 91 height 12
type input "9.27"
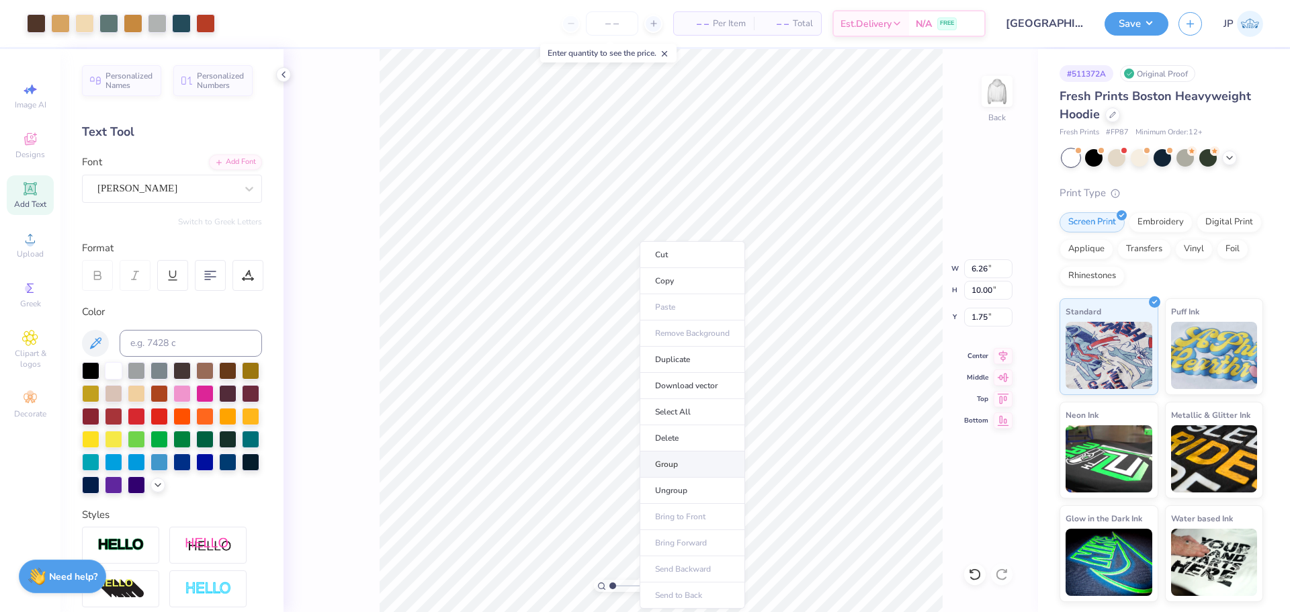
click at [672, 463] on li "Group" at bounding box center [693, 465] width 106 height 26
click at [1006, 357] on icon at bounding box center [1003, 354] width 19 height 16
click at [985, 292] on input "10.00" at bounding box center [988, 290] width 48 height 19
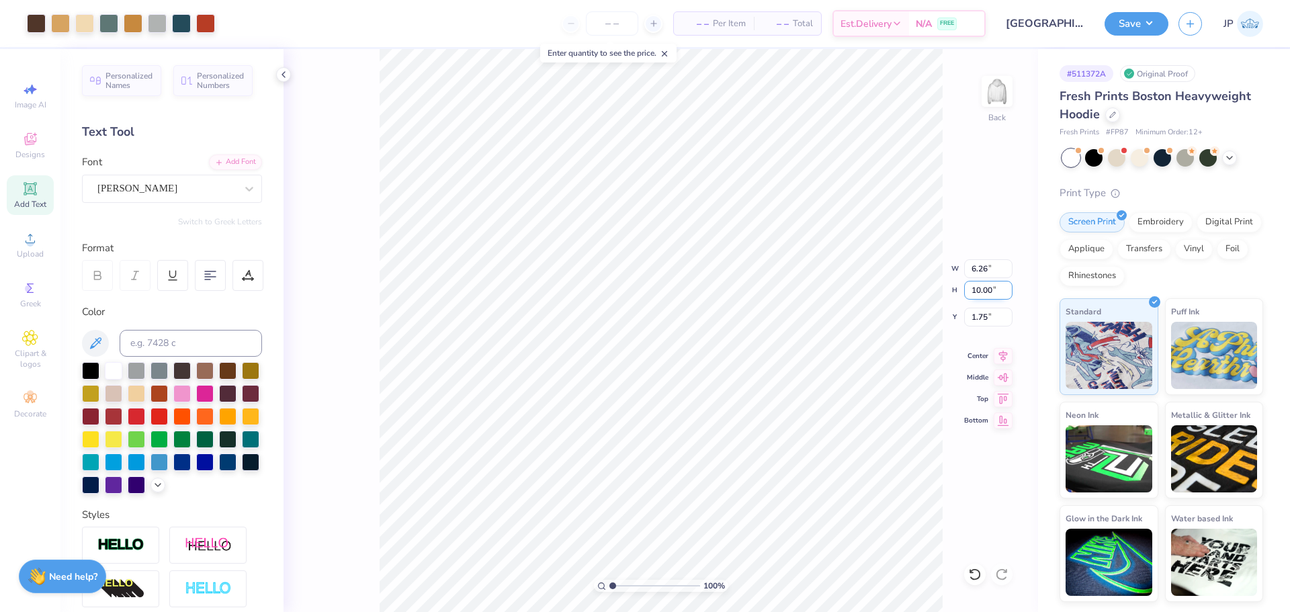
click at [977, 286] on input "10.00" at bounding box center [988, 290] width 48 height 19
type input "9.5"
type input "5.95"
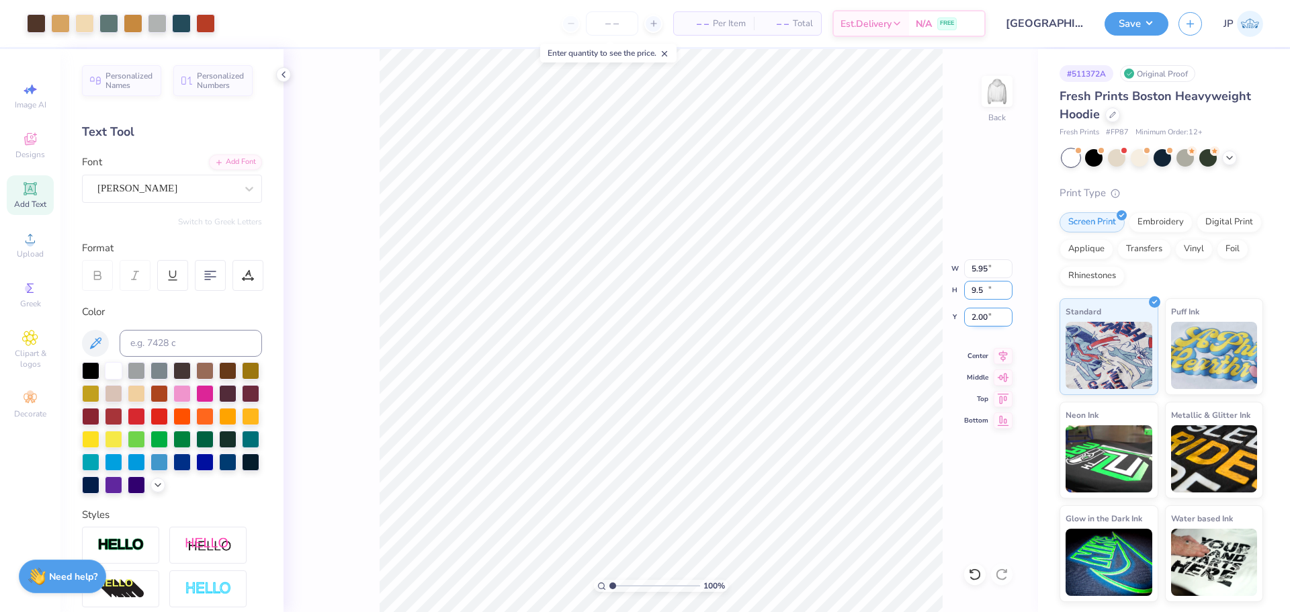
type input "9.50"
type input "2.00"
click at [985, 319] on input "2.00" at bounding box center [988, 317] width 48 height 19
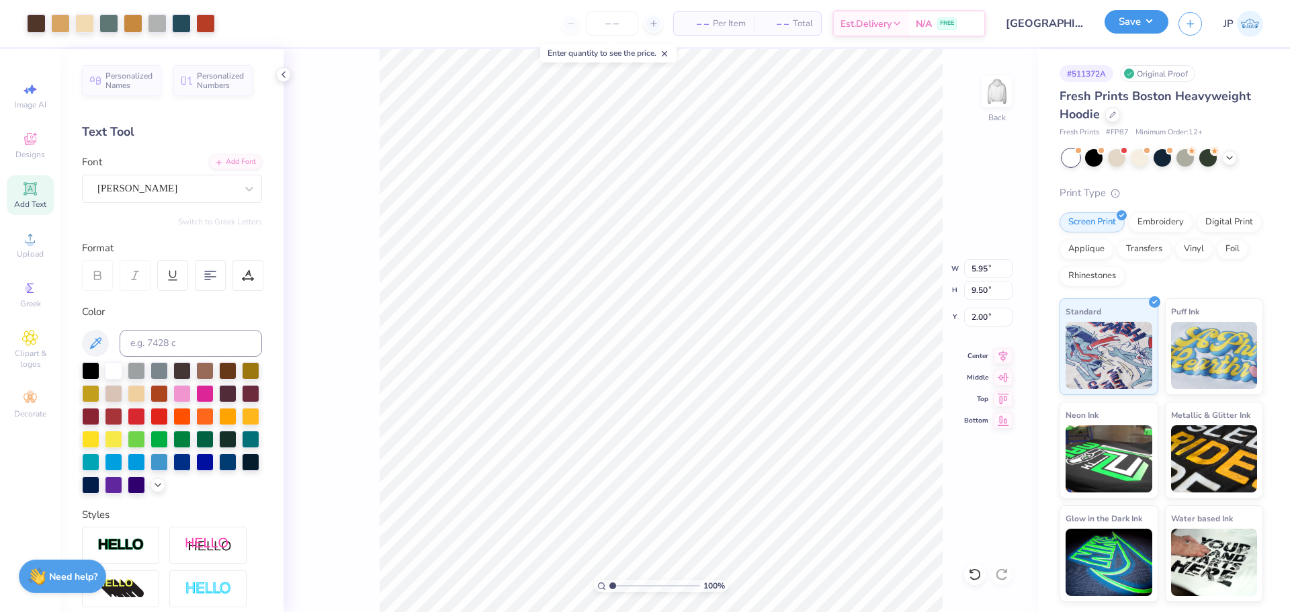
click at [1142, 20] on button "Save" at bounding box center [1137, 22] width 64 height 24
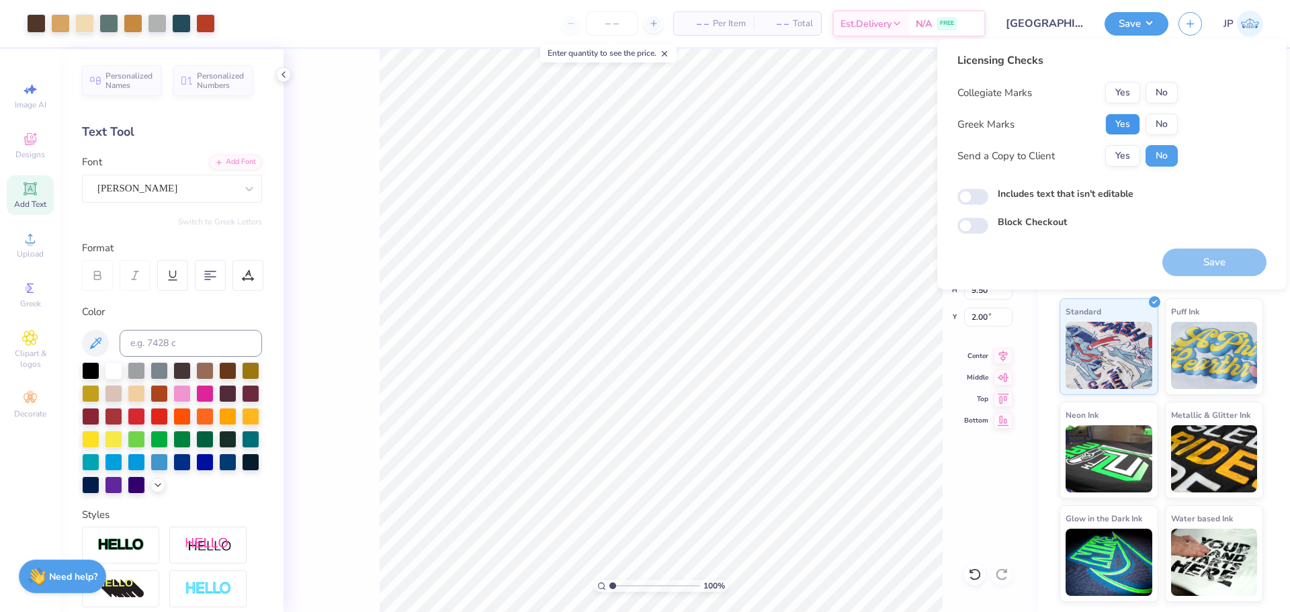
click at [1126, 119] on button "Yes" at bounding box center [1123, 125] width 35 height 22
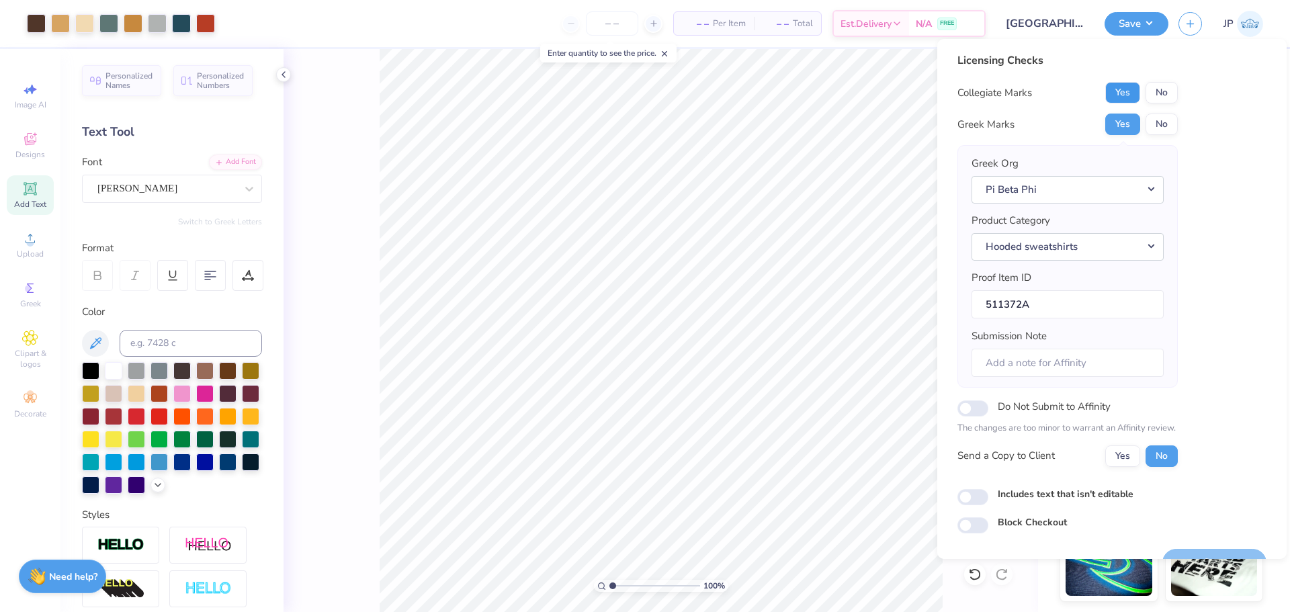
click at [1125, 93] on button "Yes" at bounding box center [1123, 93] width 35 height 22
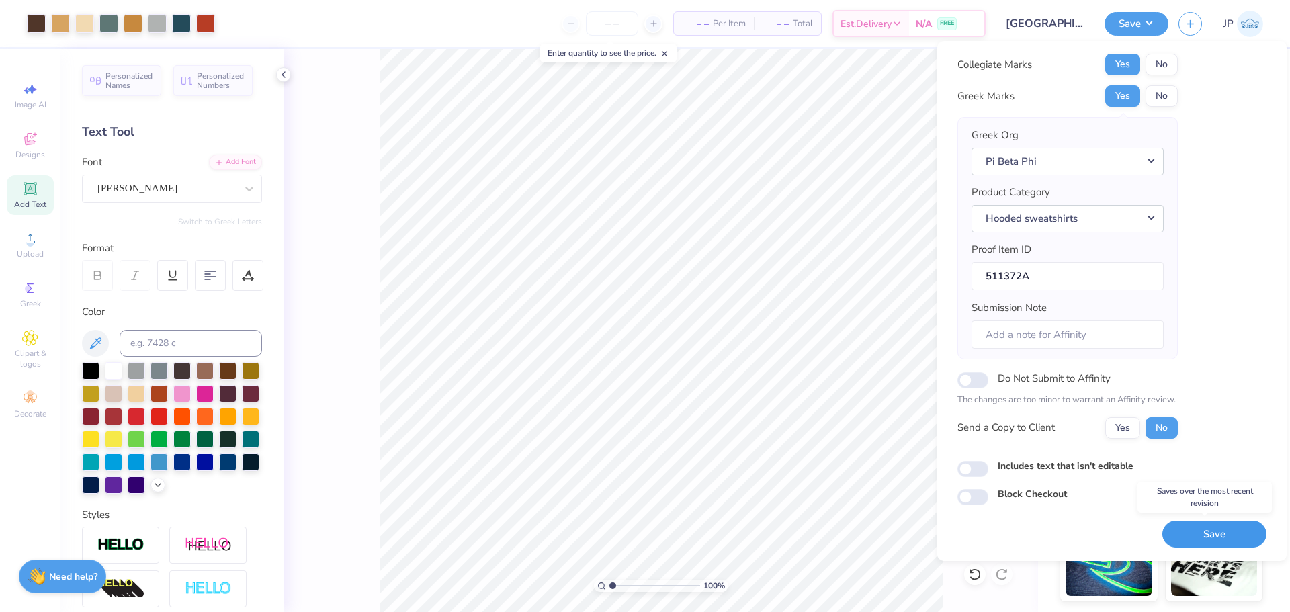
click at [1191, 535] on button "Save" at bounding box center [1215, 535] width 104 height 28
click at [1195, 532] on div "Save" at bounding box center [1215, 535] width 104 height 28
